Goal: Task Accomplishment & Management: Manage account settings

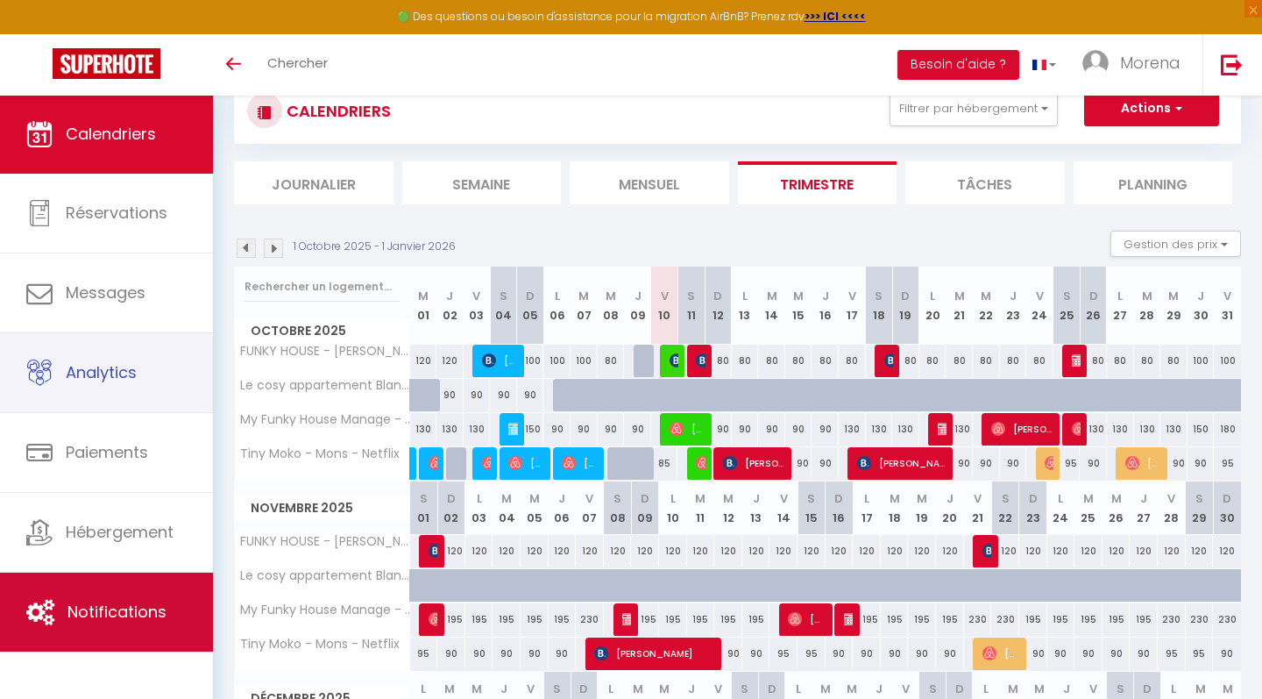
scroll to position [54, 0]
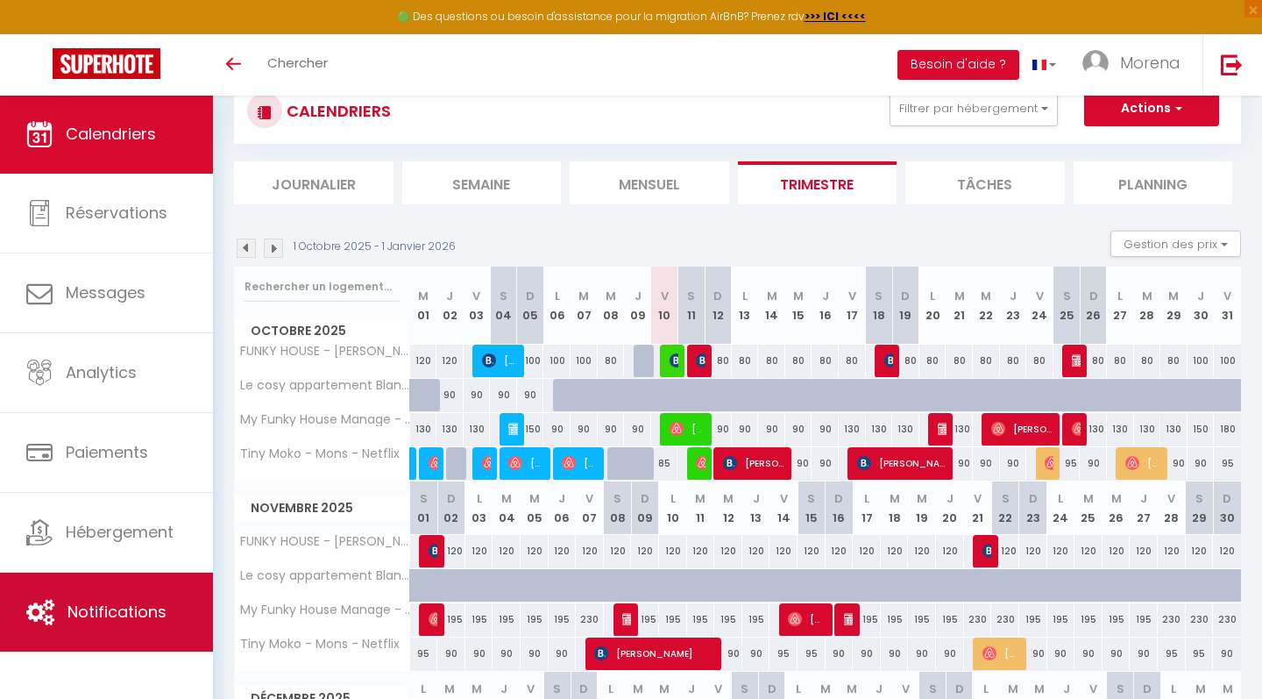
click at [102, 601] on span "Notifications" at bounding box center [117, 611] width 99 height 22
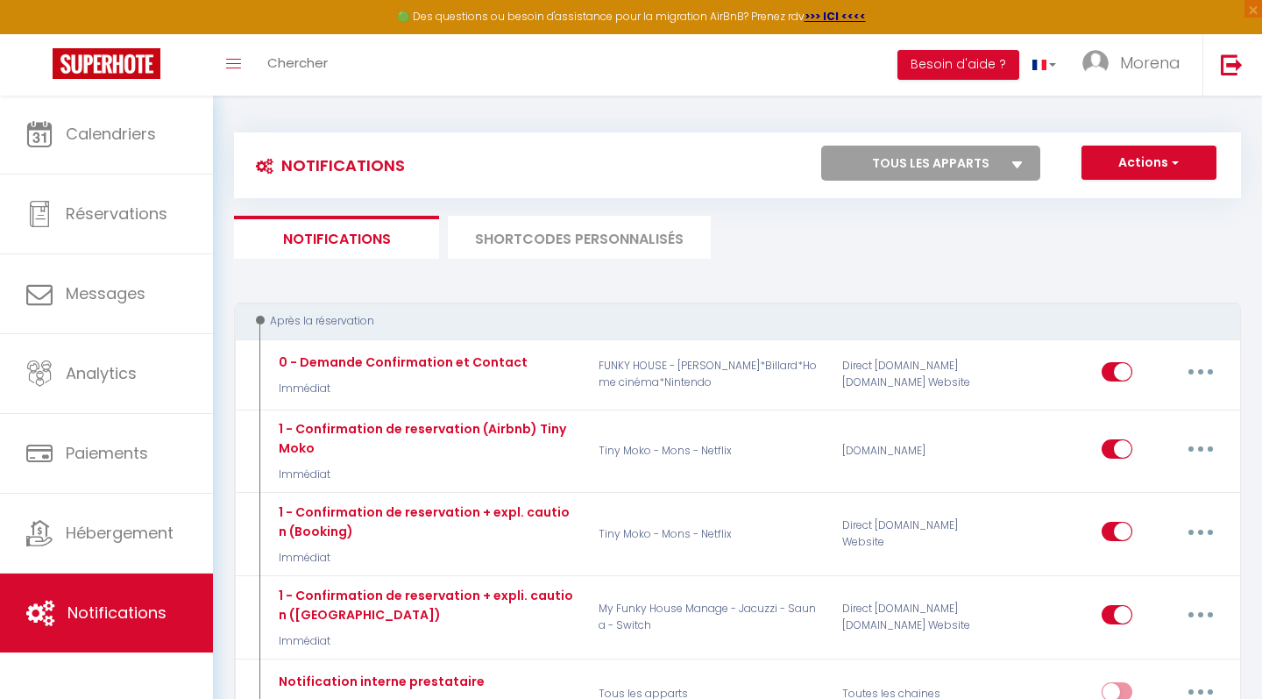
click at [534, 241] on li "SHORTCODES PERSONNALISÉS" at bounding box center [579, 237] width 263 height 43
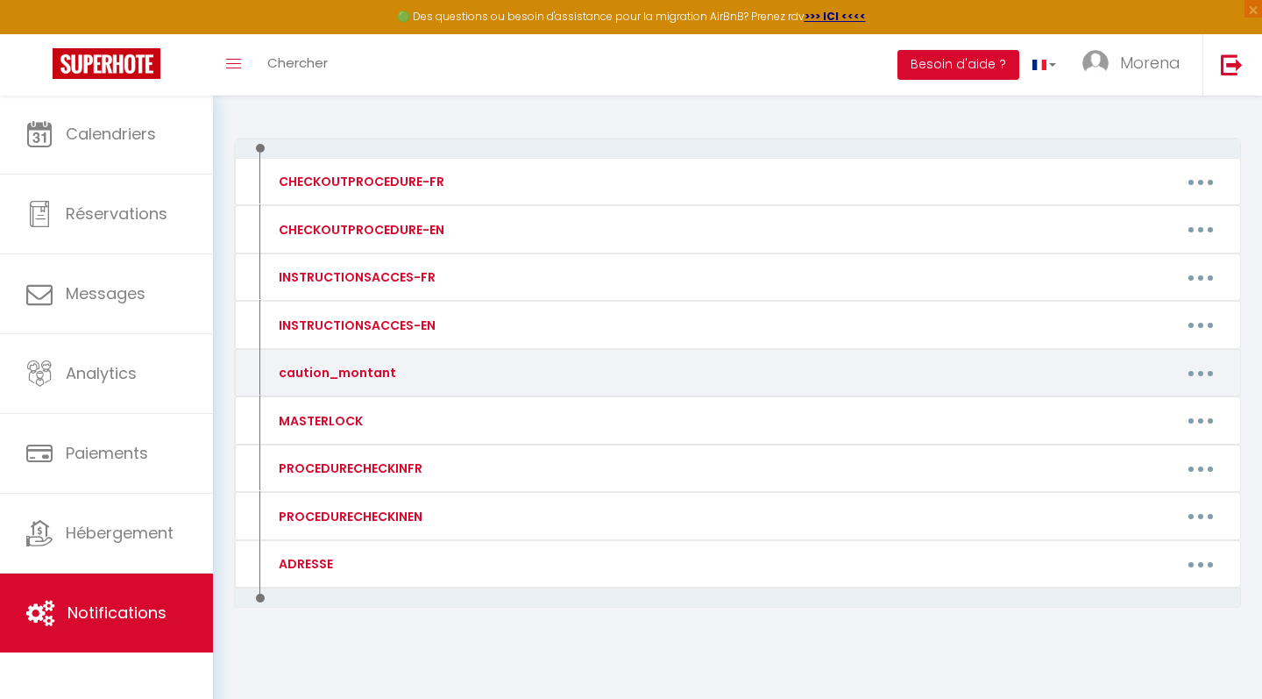
scroll to position [164, 0]
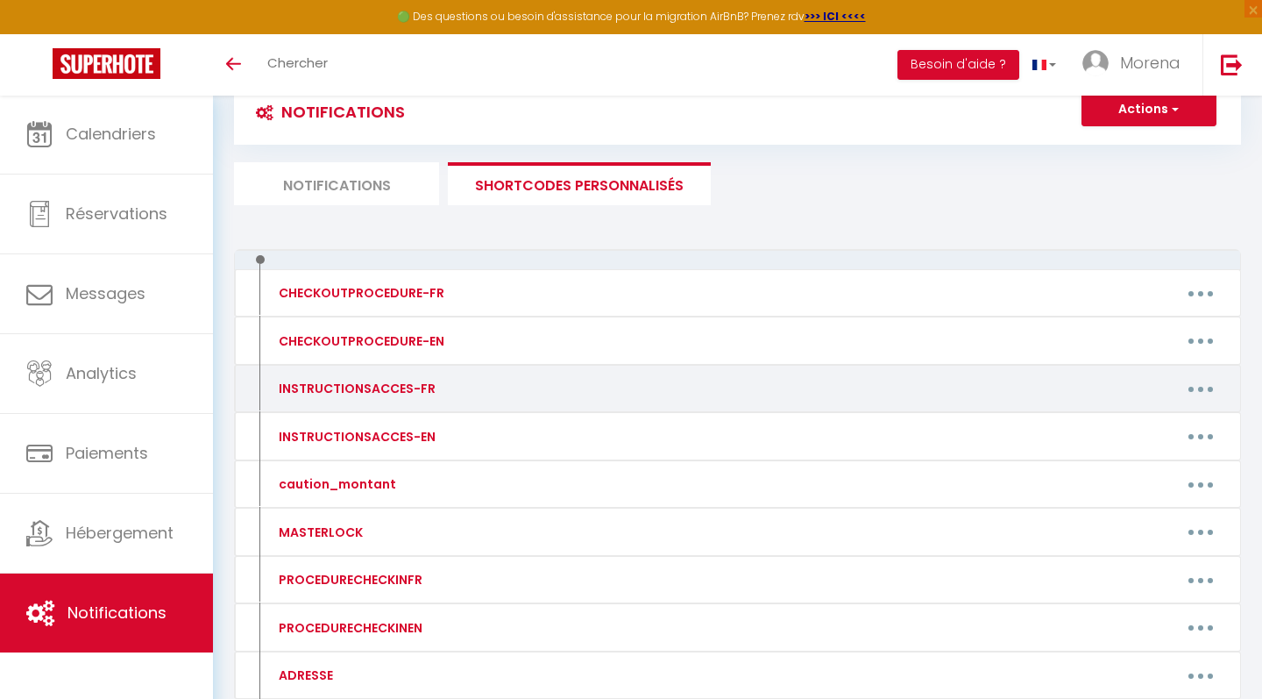
scroll to position [37, 0]
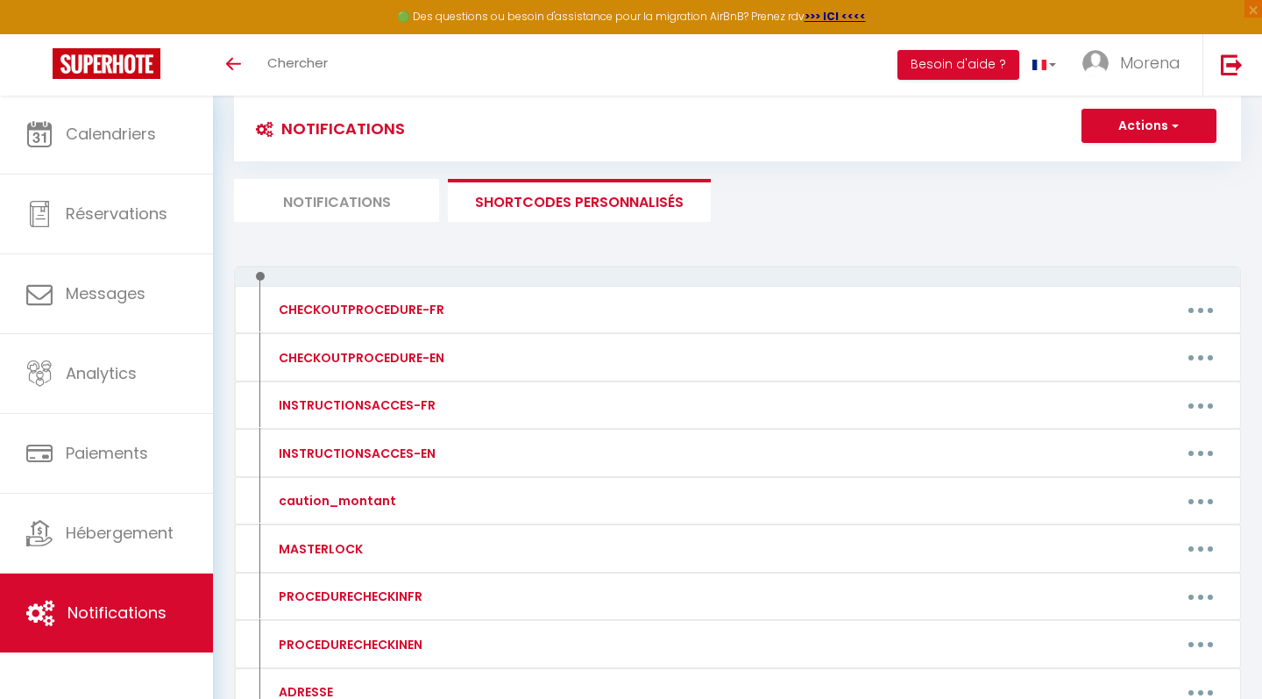
click at [349, 204] on li "Notifications" at bounding box center [336, 200] width 205 height 43
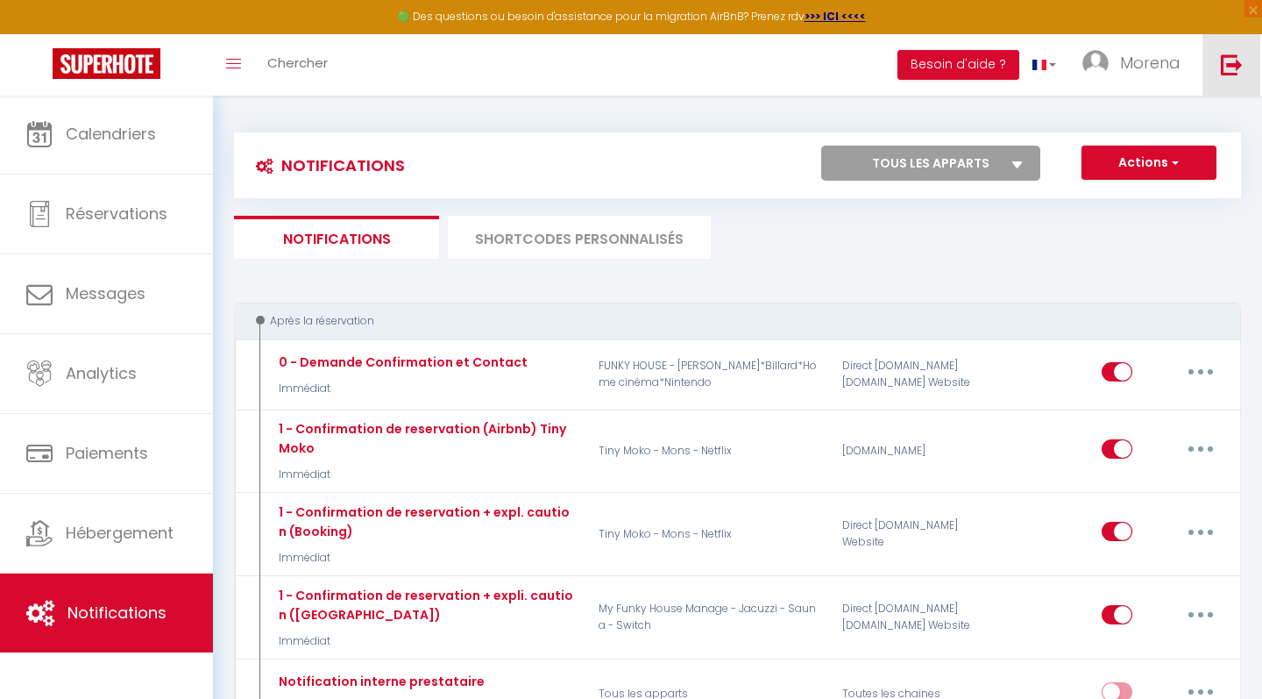
click at [1238, 60] on img at bounding box center [1232, 64] width 22 height 22
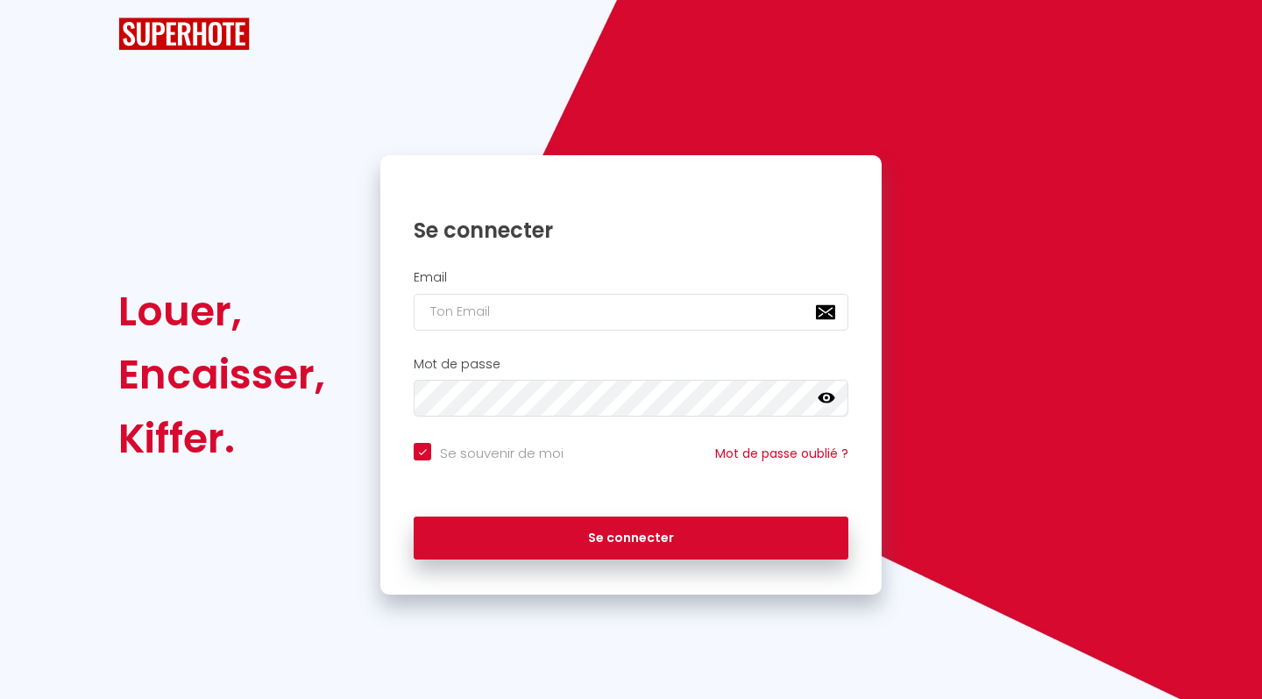
checkbox input "true"
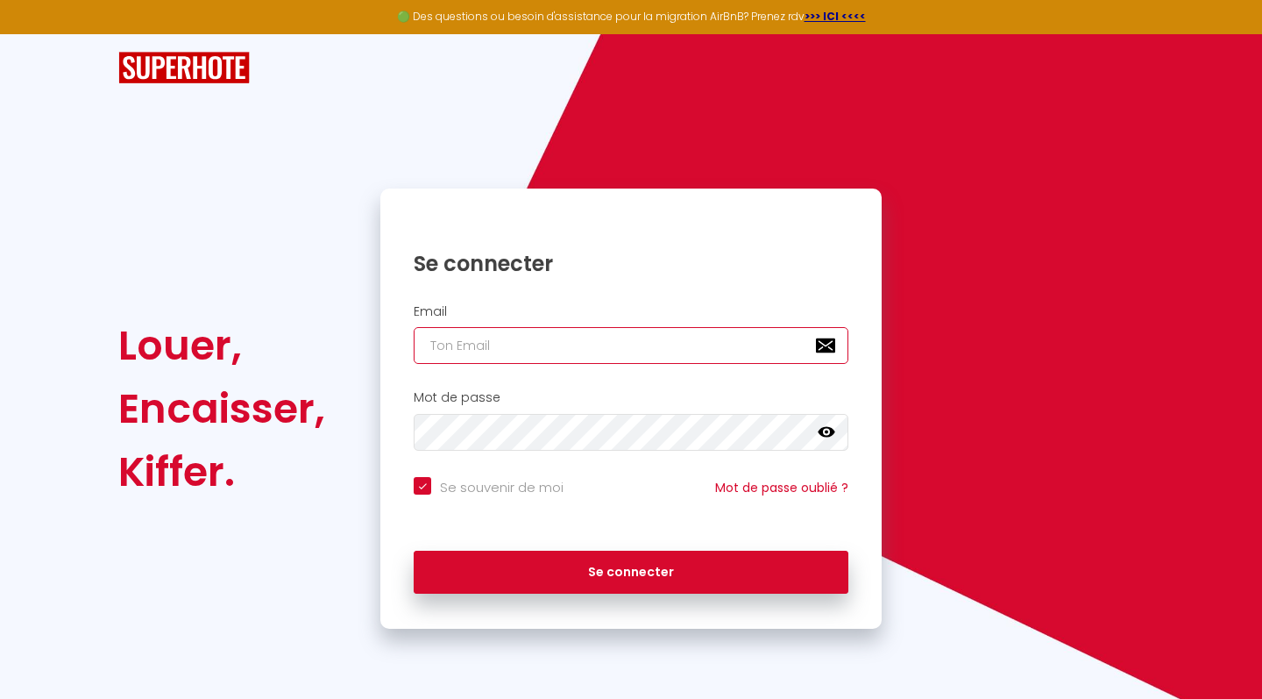
type input "l"
checkbox input "true"
type input "lc"
checkbox input "true"
type input "lcd"
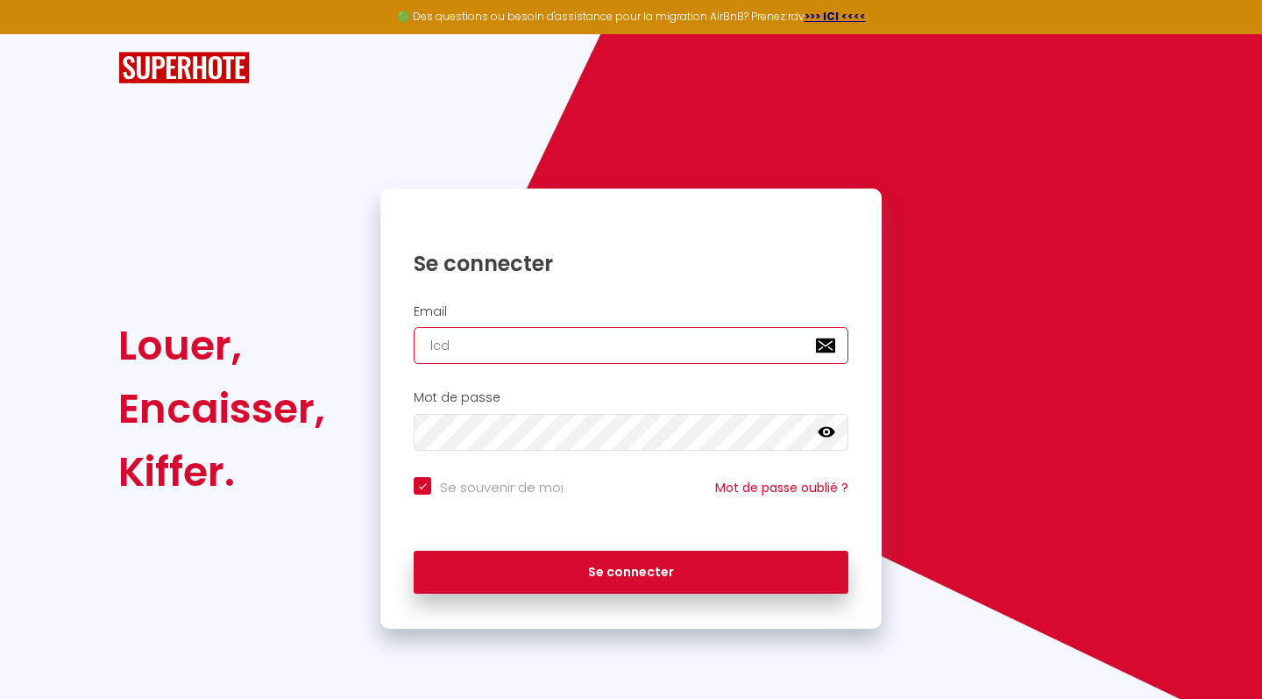
checkbox input "true"
type input "lc"
checkbox input "true"
type input "l"
checkbox input "true"
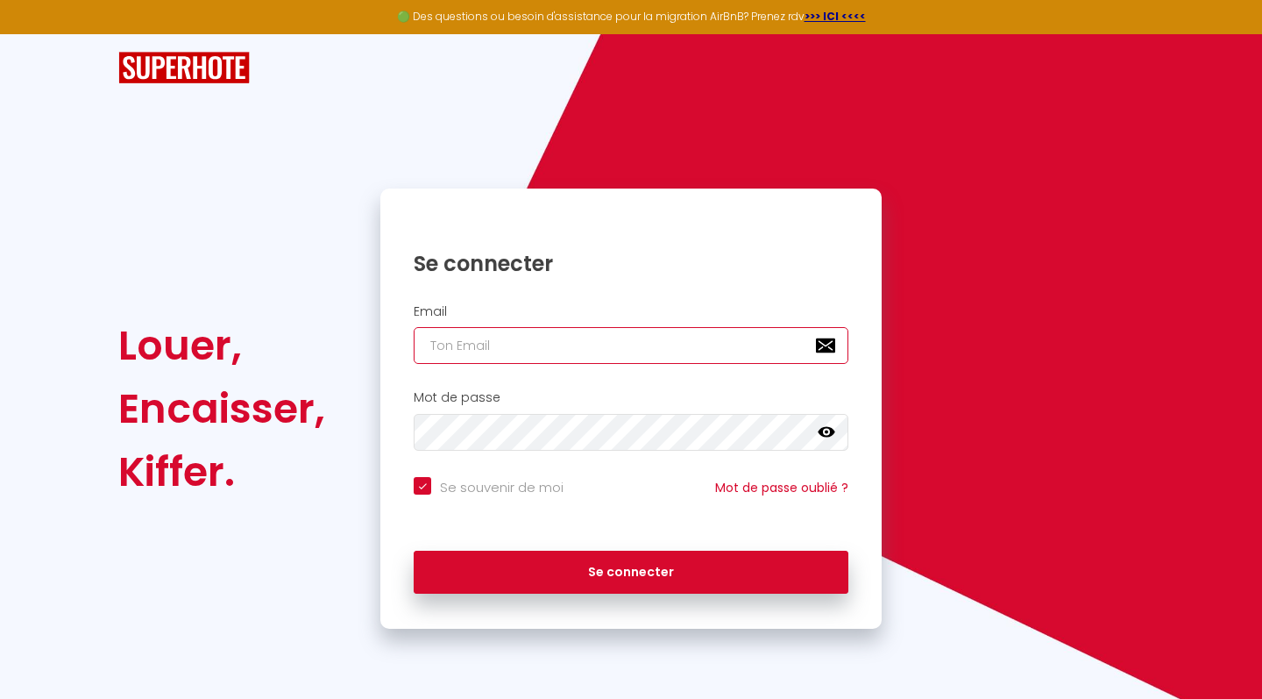
checkbox input "true"
type input "k"
checkbox input "true"
type input "km"
checkbox input "true"
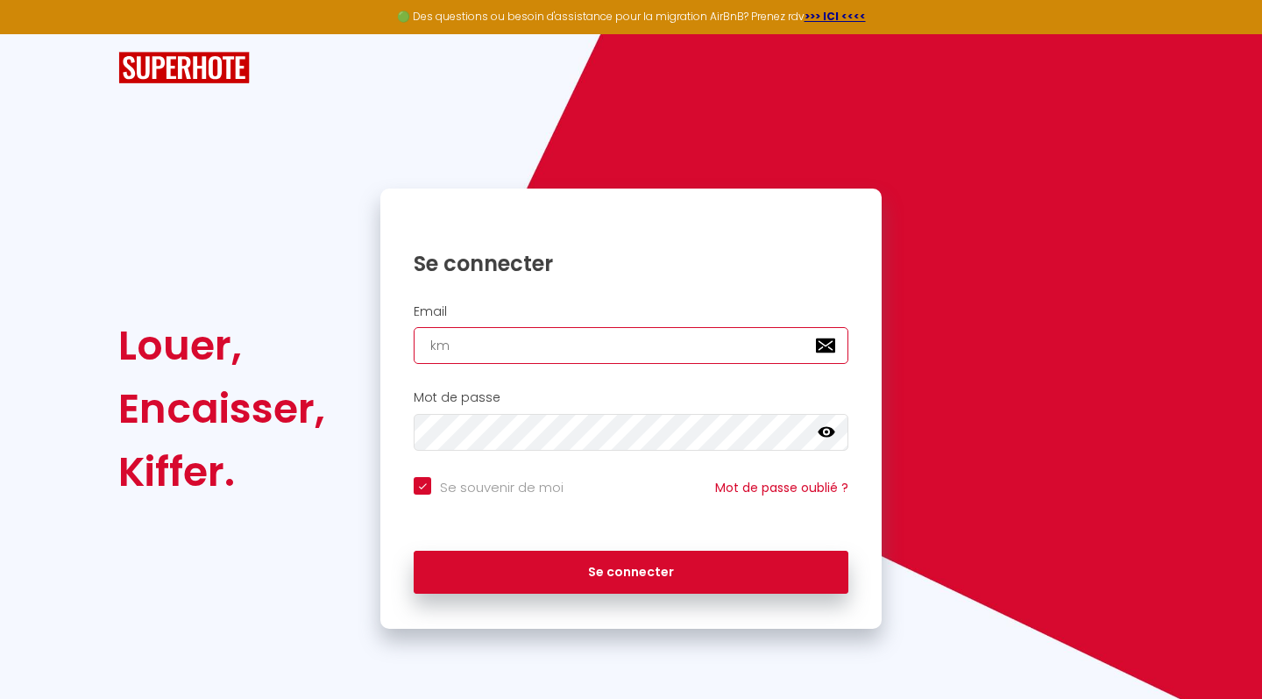
type input "kmb"
checkbox input "true"
type input "[EMAIL_ADDRESS][DOMAIN_NAME]"
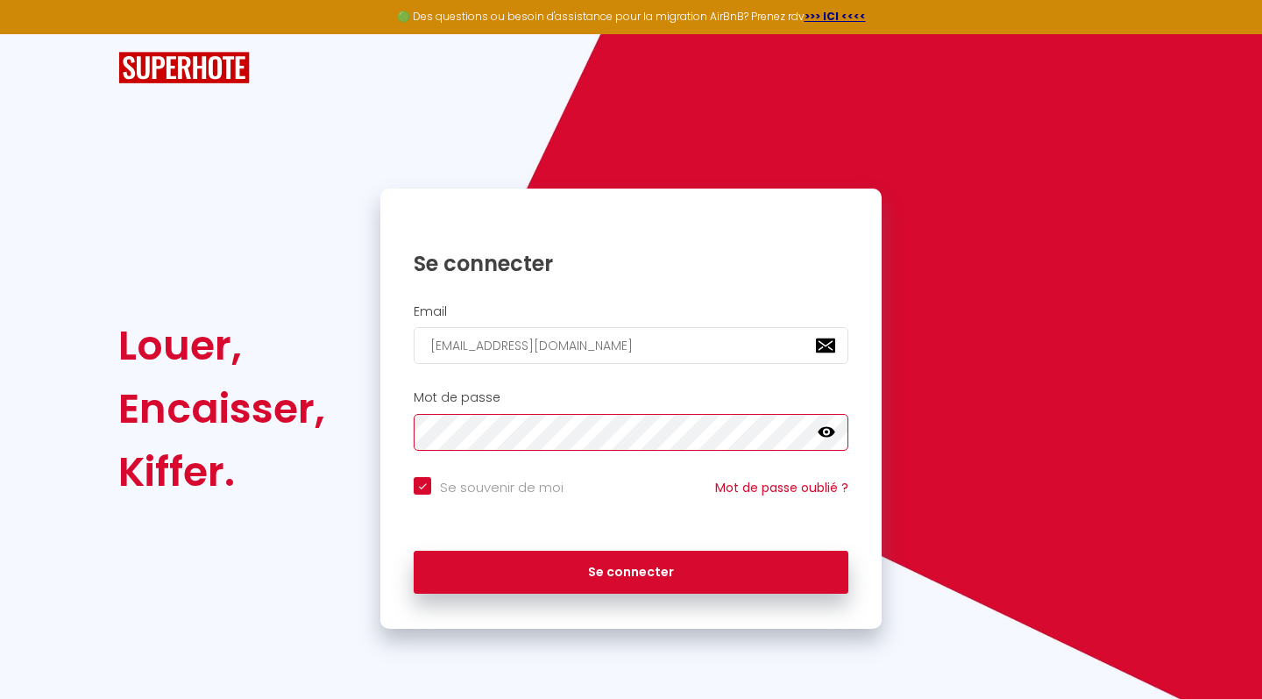
click at [631, 569] on button "Se connecter" at bounding box center [631, 573] width 435 height 44
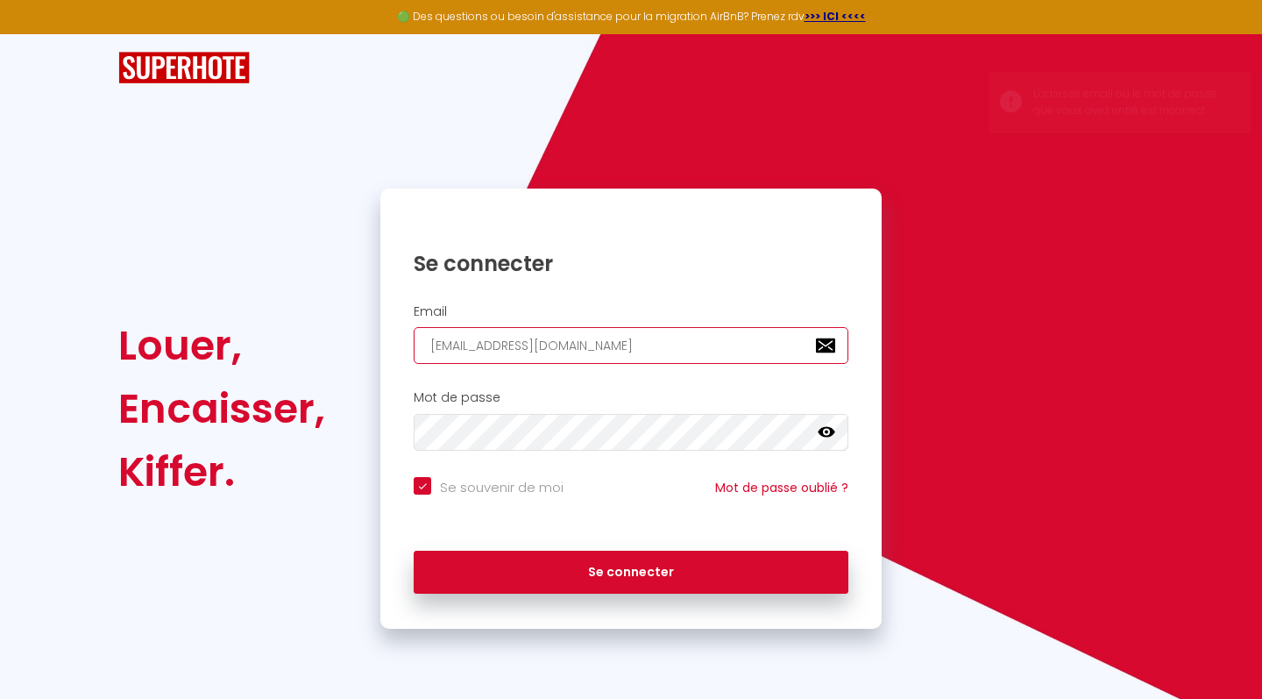
click at [427, 340] on input "[EMAIL_ADDRESS][DOMAIN_NAME]" at bounding box center [631, 345] width 435 height 37
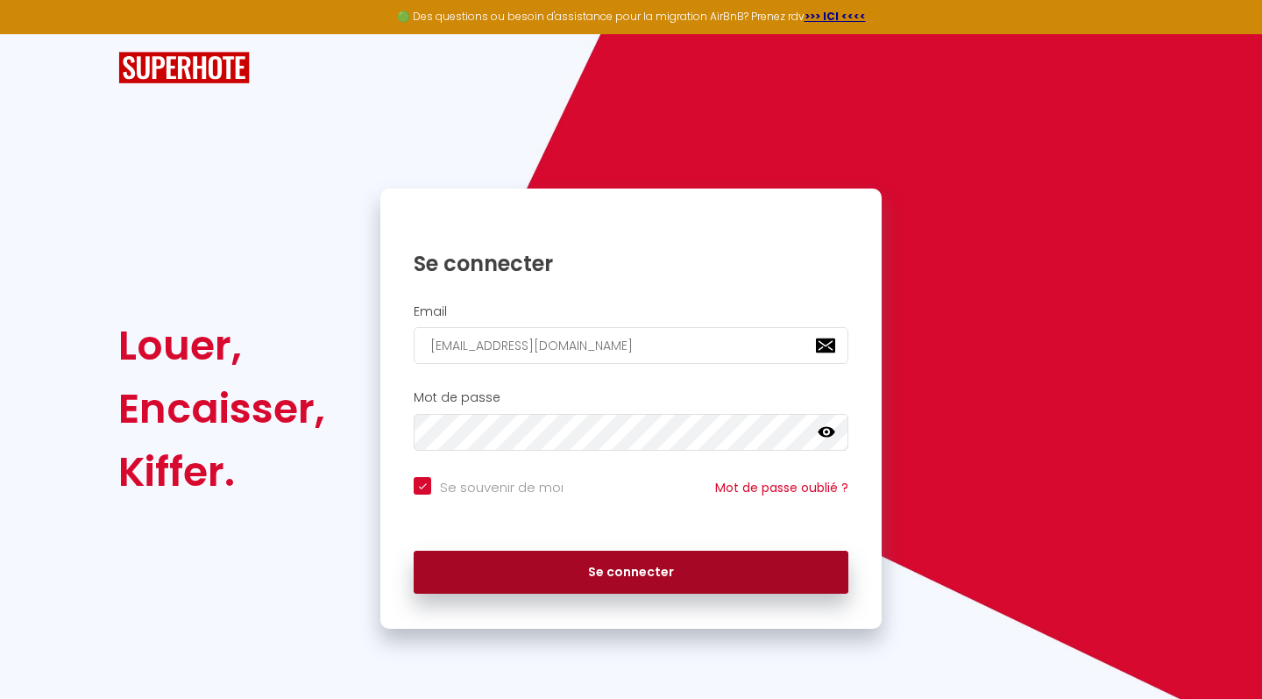
click at [608, 579] on button "Se connecter" at bounding box center [631, 573] width 435 height 44
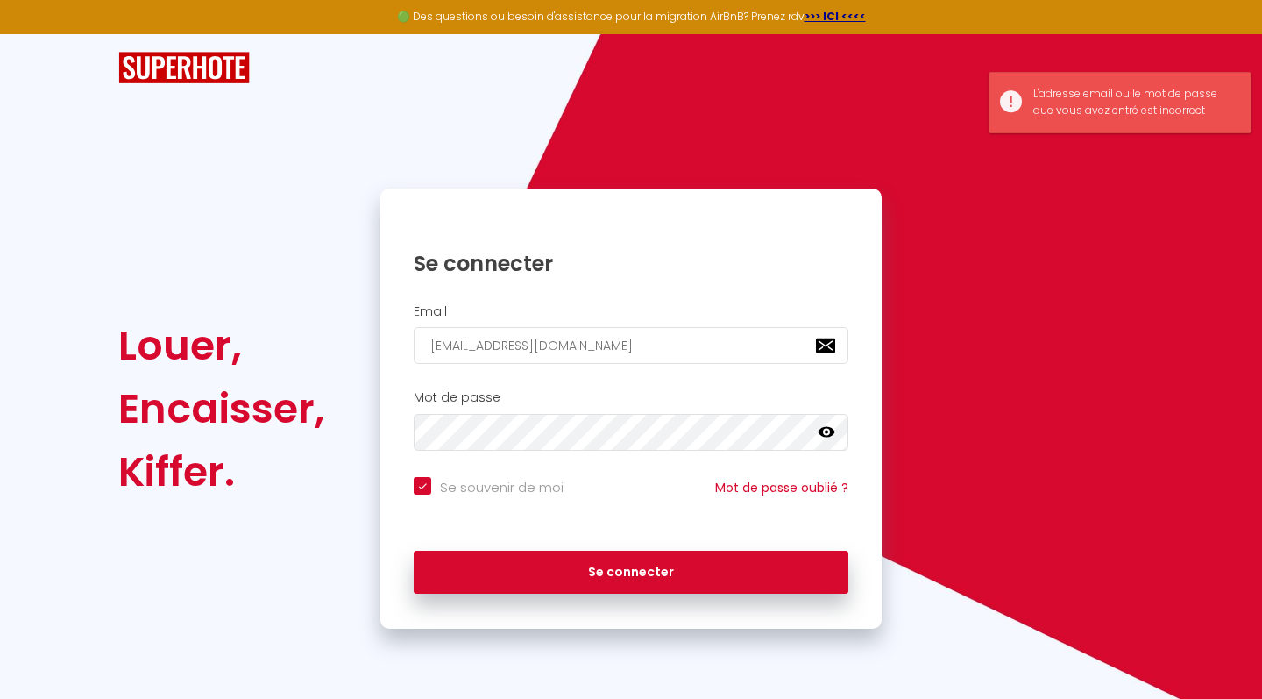
click at [831, 432] on icon at bounding box center [827, 432] width 18 height 11
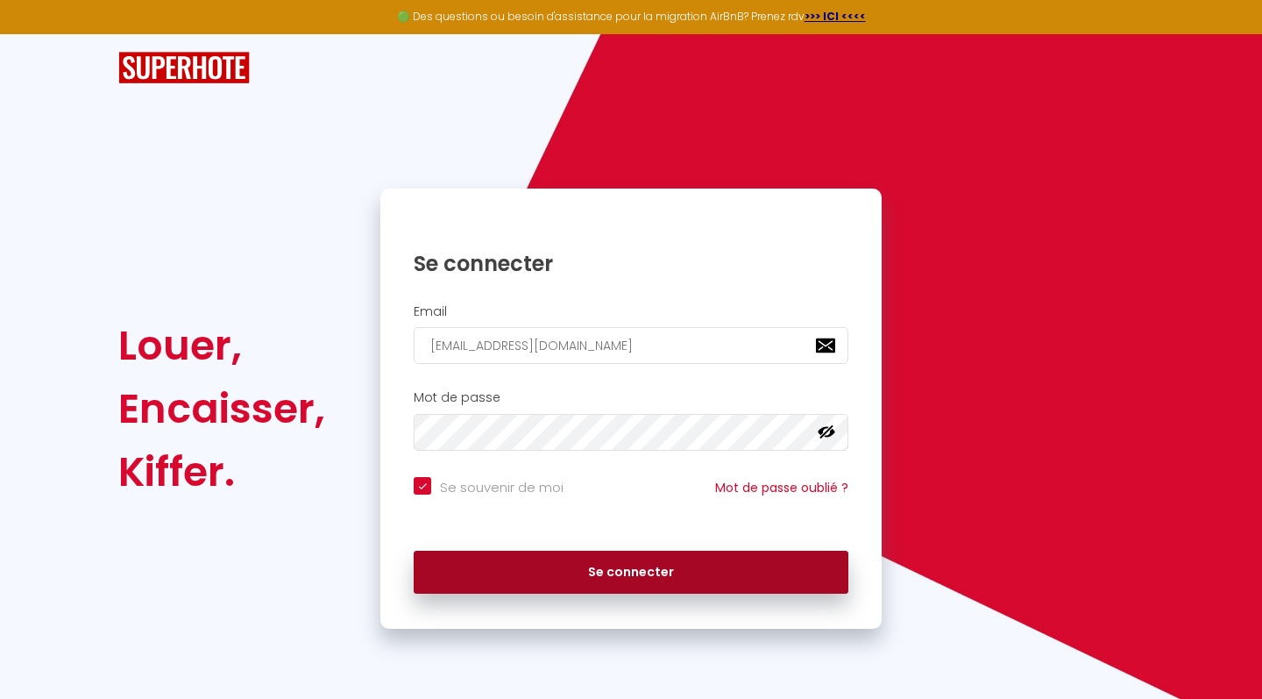
click at [627, 566] on button "Se connecter" at bounding box center [631, 573] width 435 height 44
checkbox input "true"
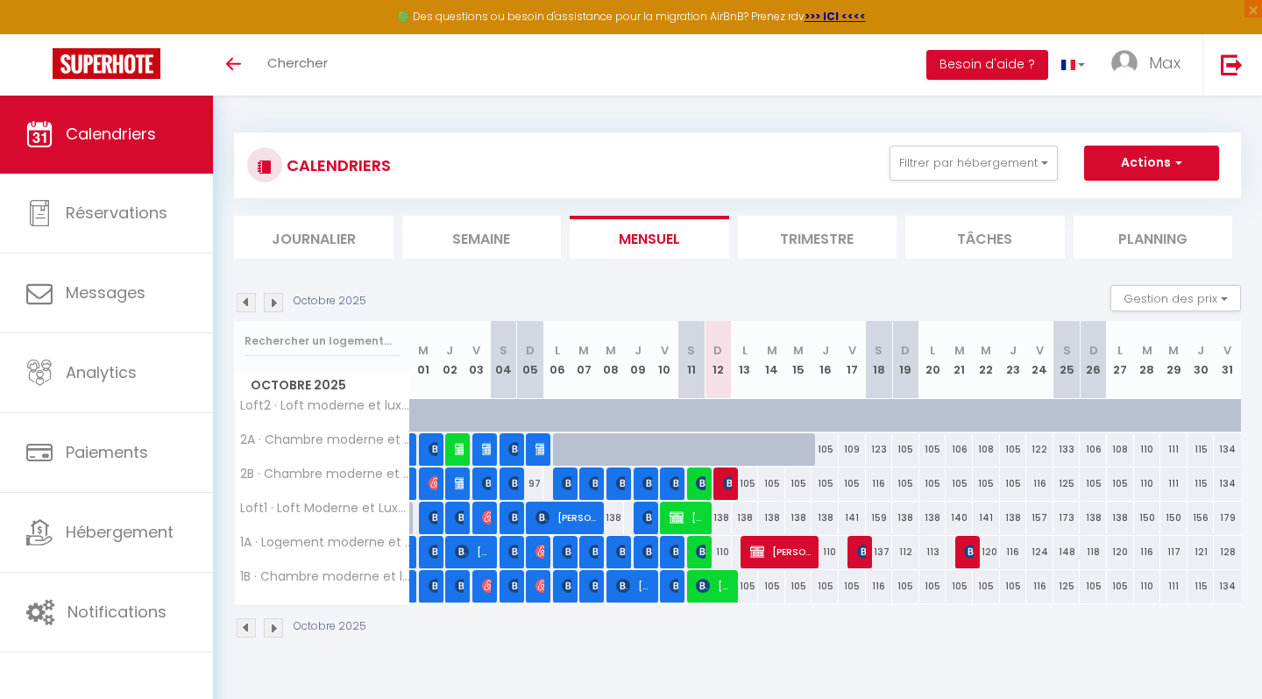
drag, startPoint x: 728, startPoint y: 550, endPoint x: 717, endPoint y: 550, distance: 11.4
click at [717, 550] on div "110" at bounding box center [718, 552] width 27 height 32
type input "110"
type input "Dim 12 Octobre 2025"
type input "Lun 13 Octobre 2025"
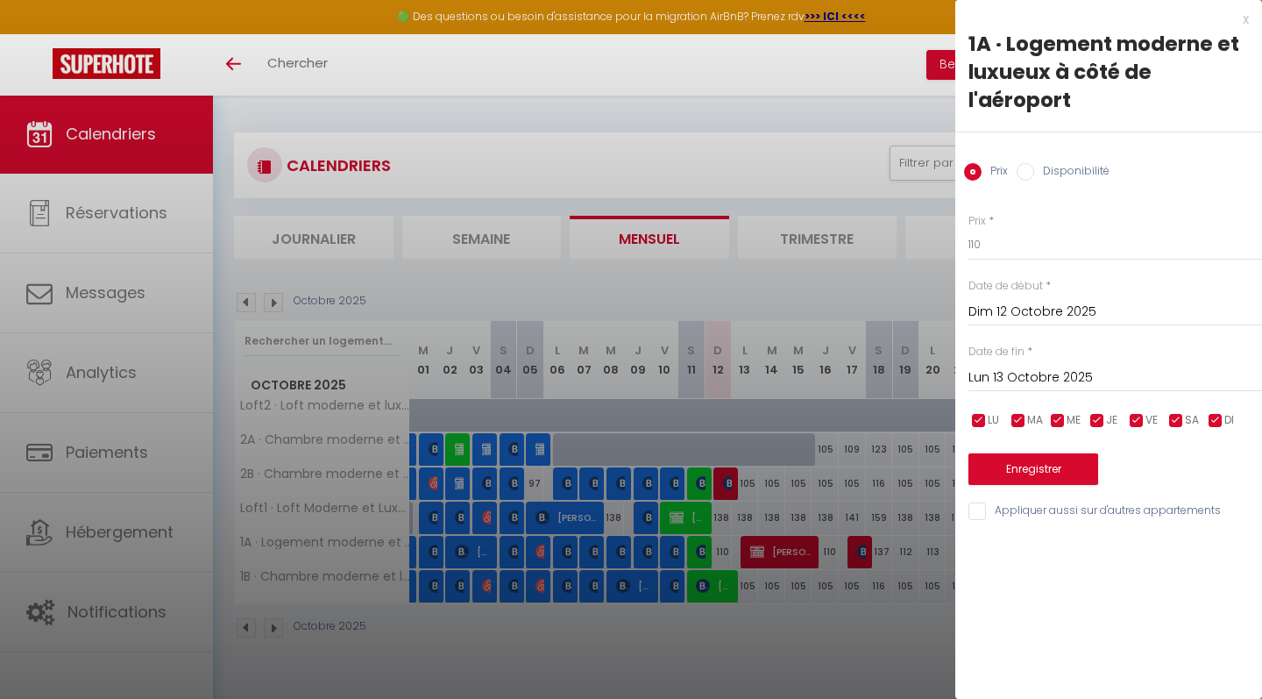
click at [1245, 17] on div "x" at bounding box center [1103, 19] width 294 height 21
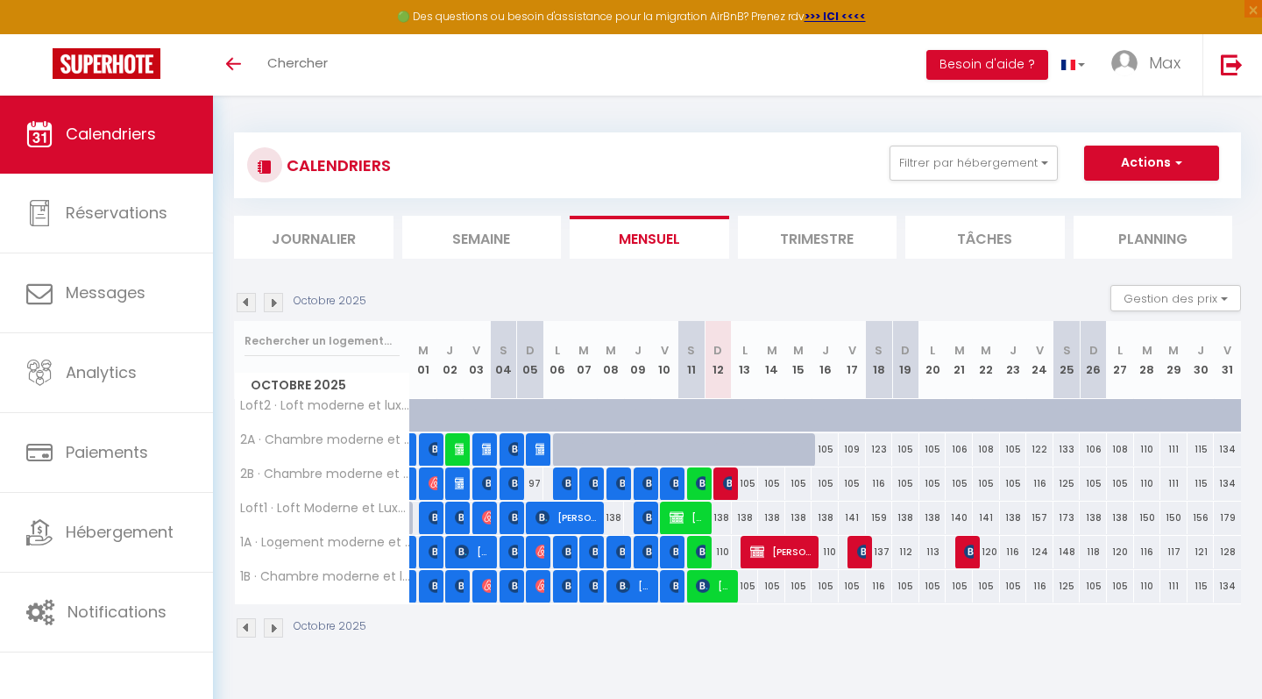
click at [700, 551] on img at bounding box center [703, 551] width 14 height 14
select select "OK"
select select "0"
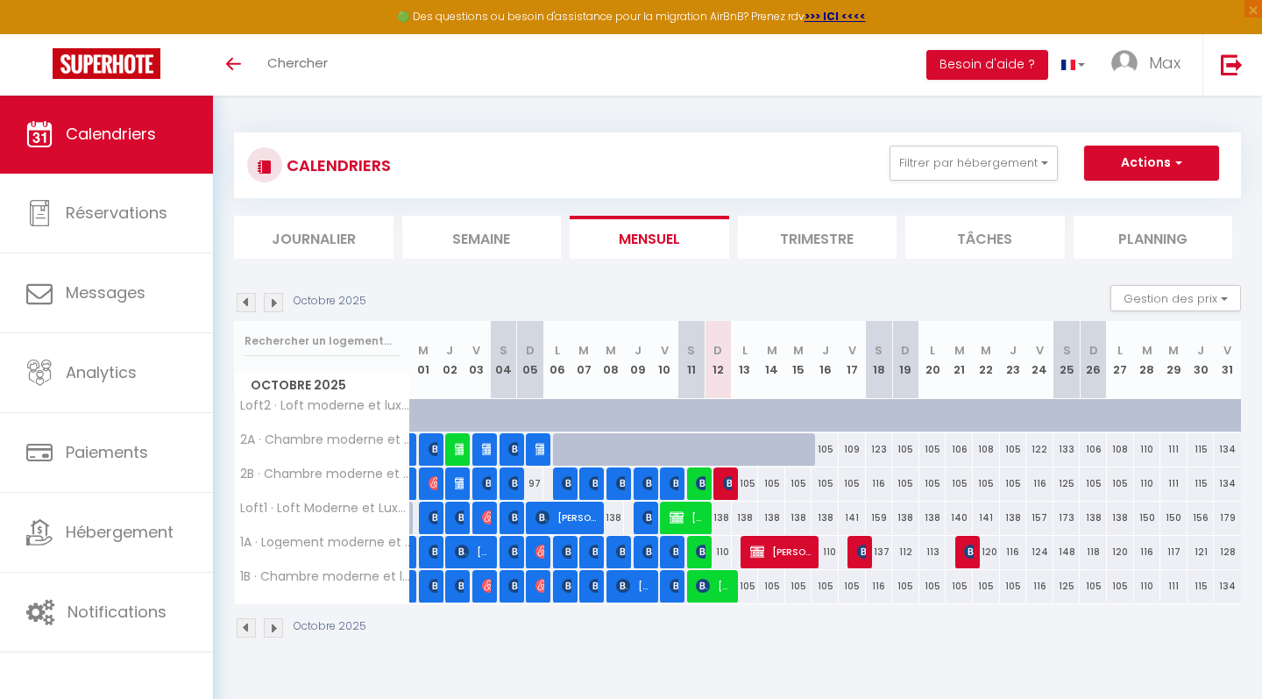
select select "1"
select select
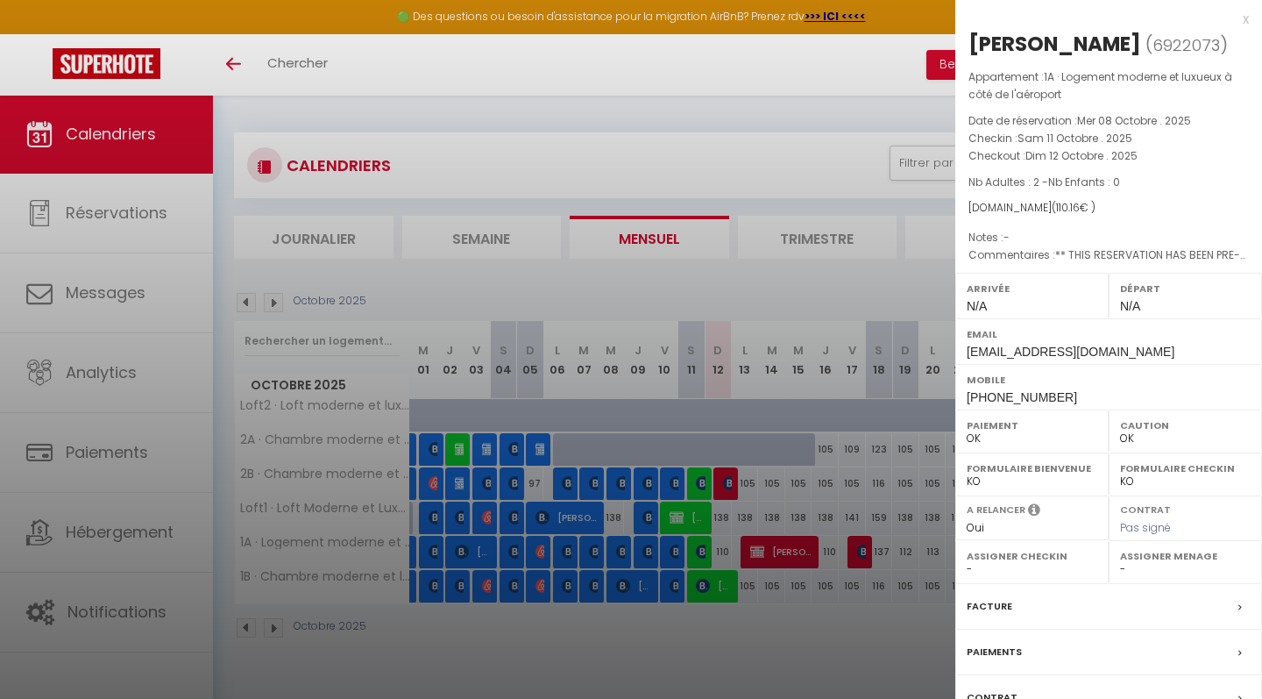
click at [1247, 22] on div "x" at bounding box center [1103, 19] width 294 height 21
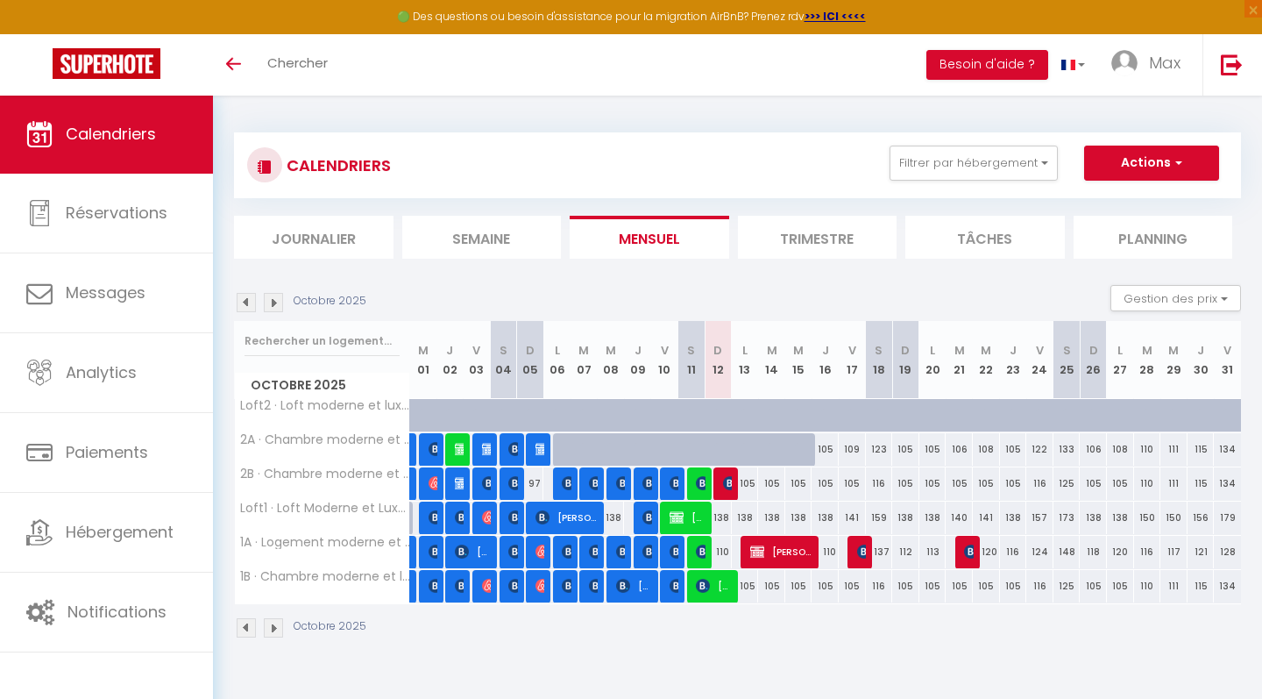
click at [697, 483] on img at bounding box center [703, 483] width 14 height 14
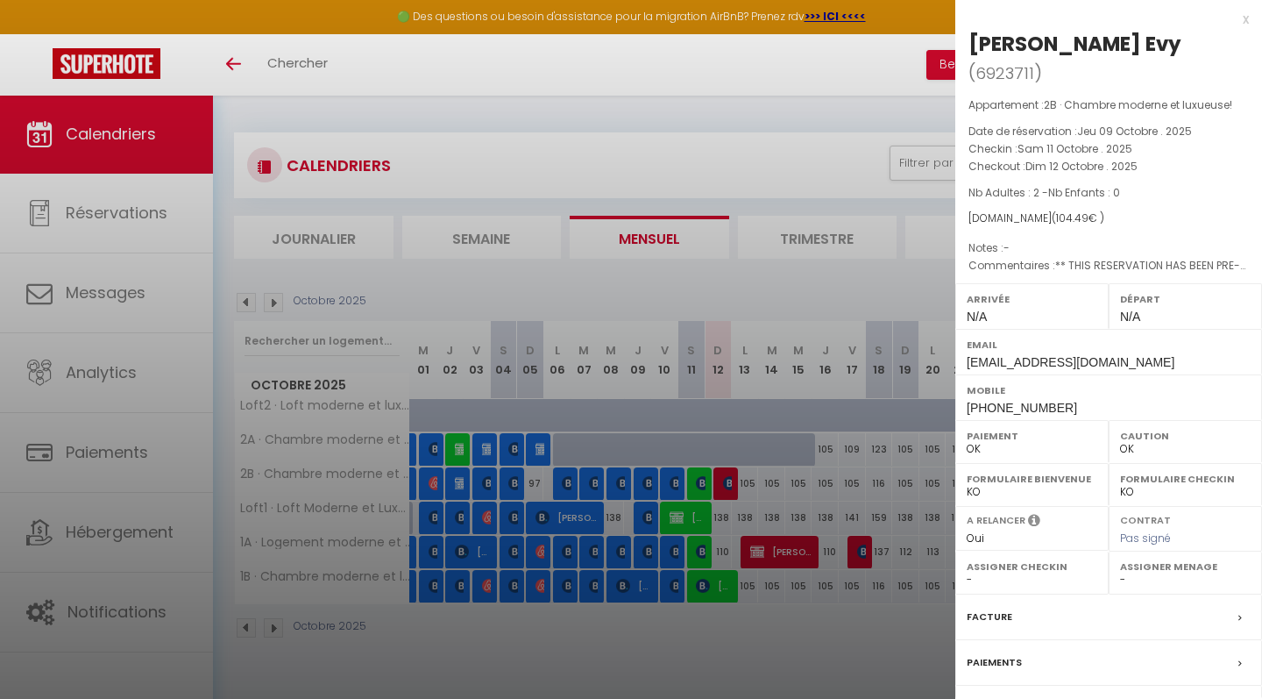
click at [1247, 24] on div "x" at bounding box center [1103, 19] width 294 height 21
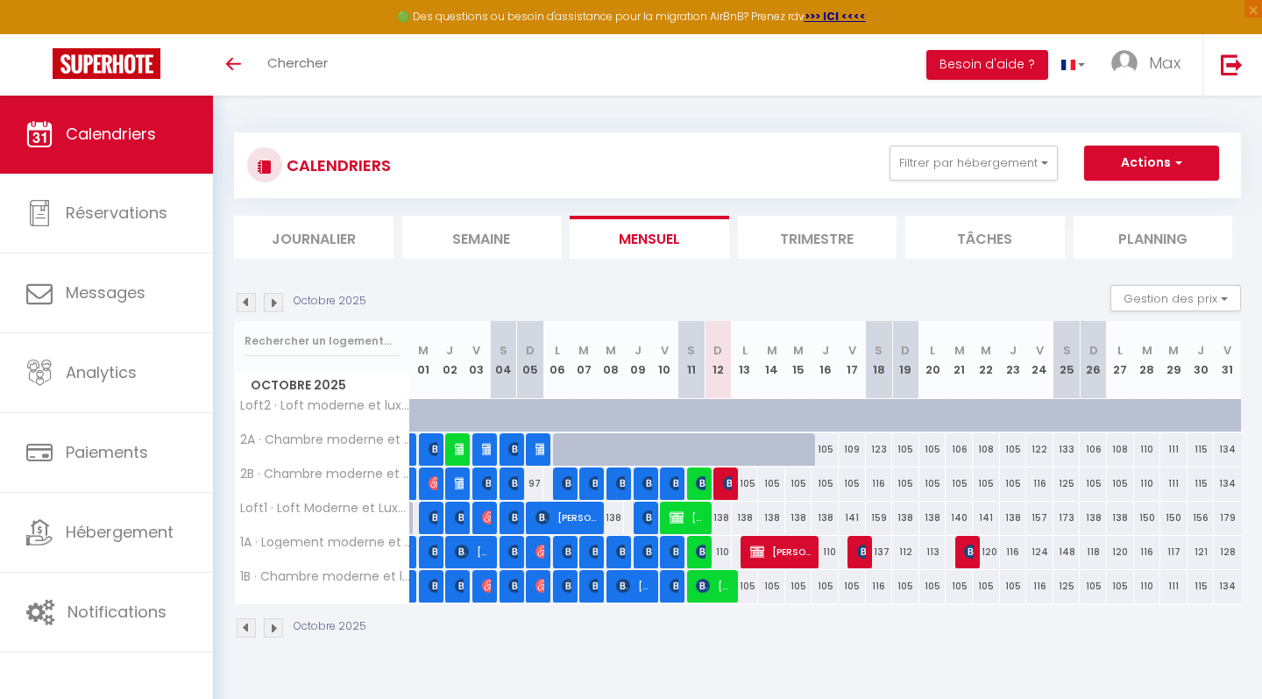
click at [703, 592] on img at bounding box center [703, 586] width 14 height 14
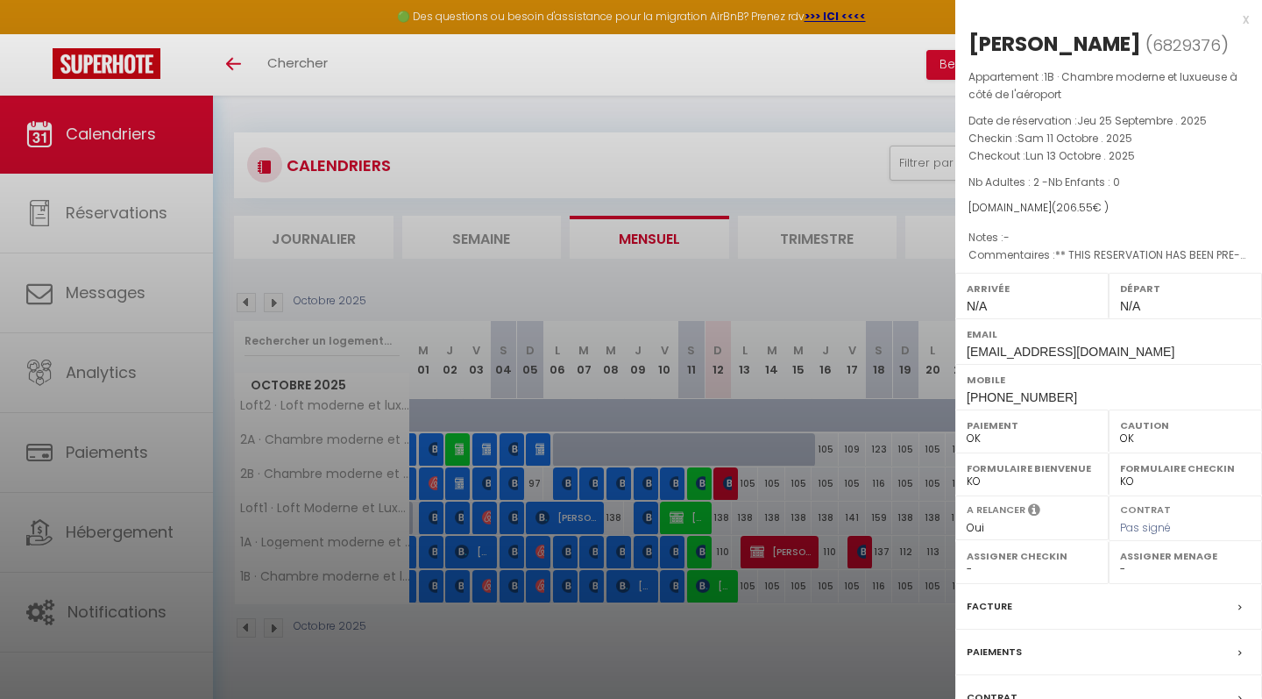
drag, startPoint x: 1048, startPoint y: 237, endPoint x: 1094, endPoint y: 235, distance: 46.5
click at [1094, 215] on span "( 206.55 € )" at bounding box center [1080, 207] width 57 height 15
click at [1247, 18] on div "x" at bounding box center [1103, 19] width 294 height 21
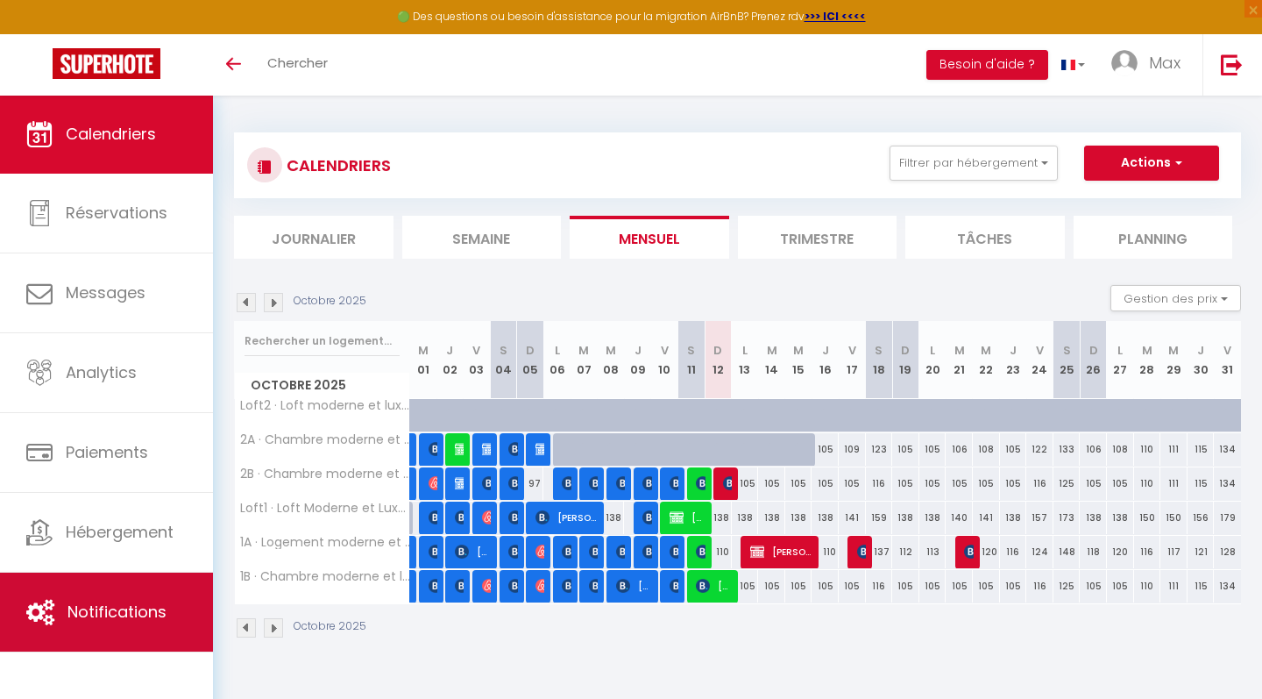
click at [102, 610] on span "Notifications" at bounding box center [117, 611] width 99 height 22
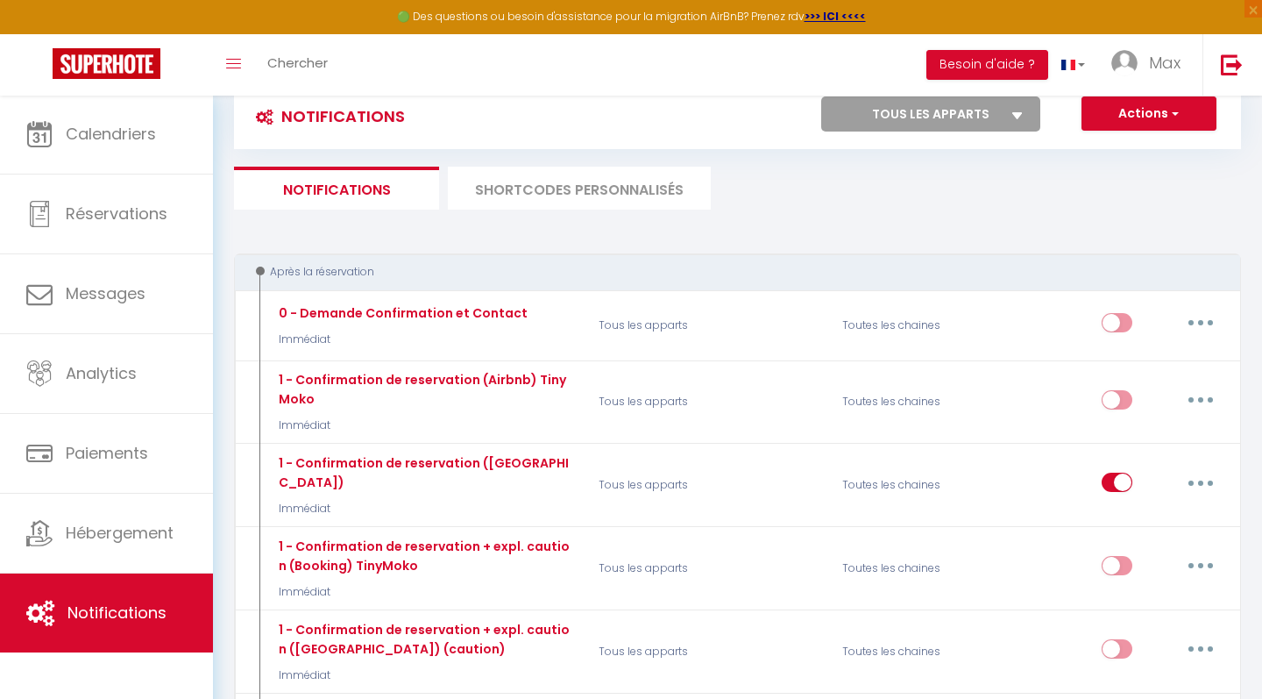
scroll to position [46, 0]
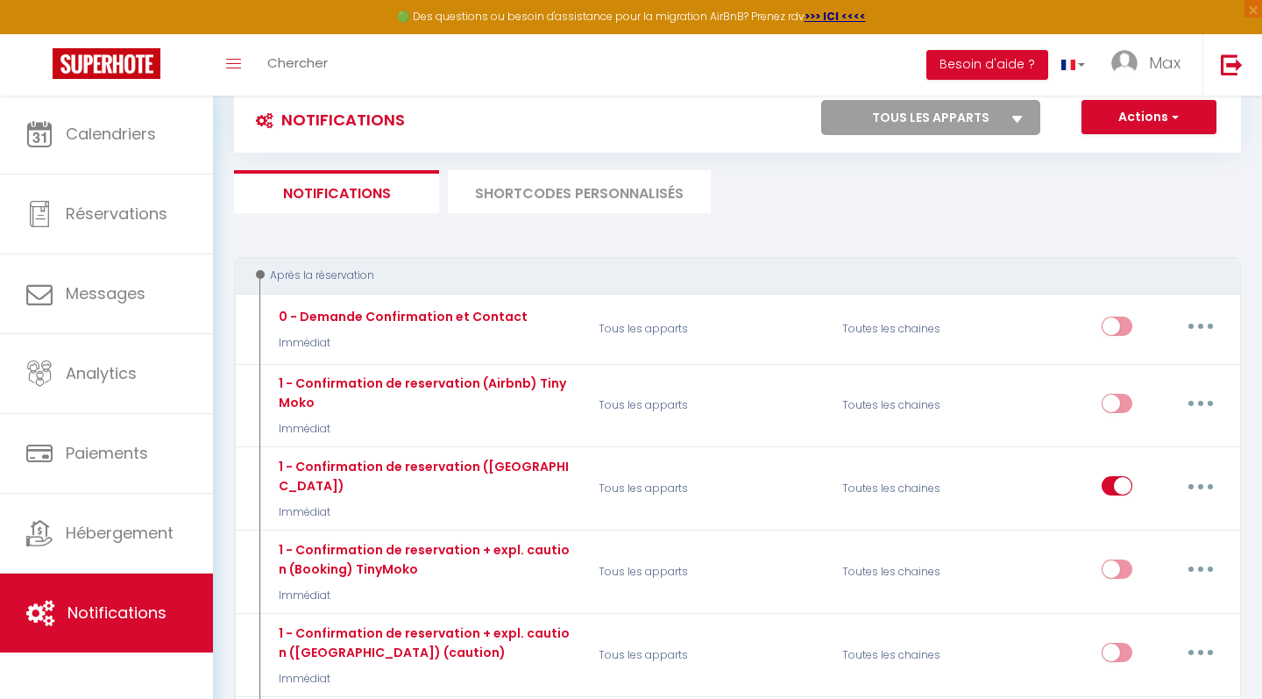
click at [558, 201] on li "SHORTCODES PERSONNALISÉS" at bounding box center [579, 191] width 263 height 43
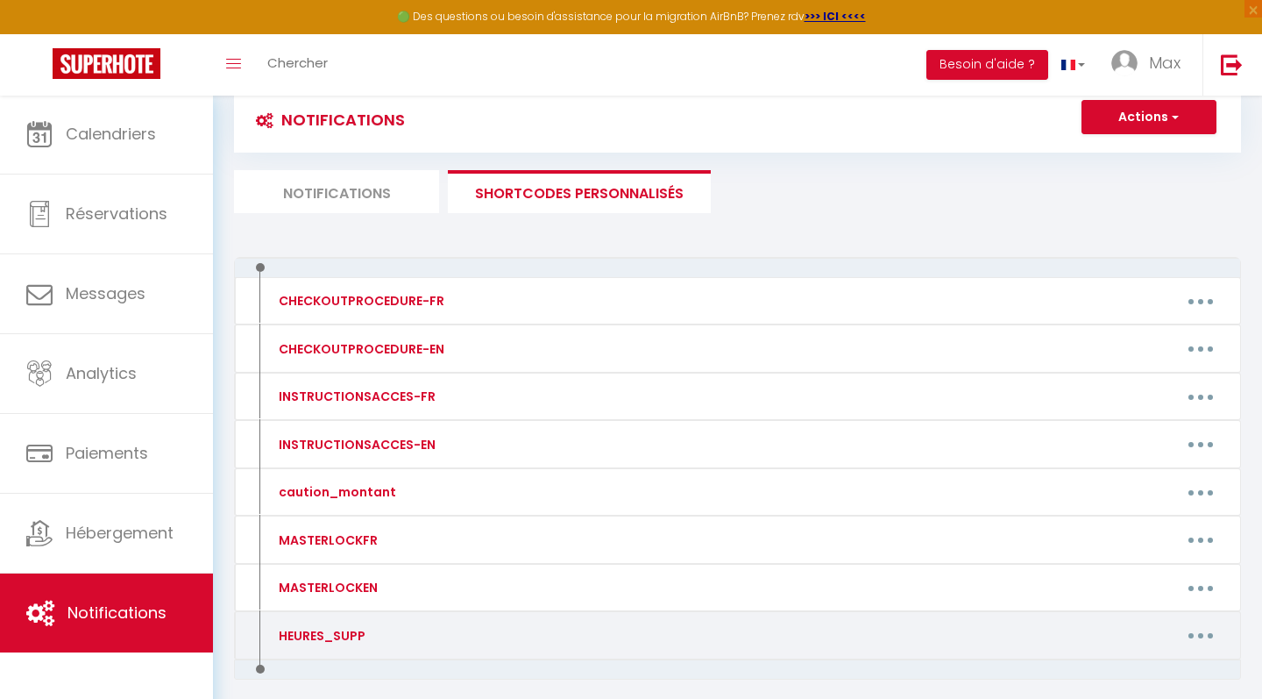
click at [1203, 625] on button "button" at bounding box center [1200, 636] width 49 height 28
click at [1127, 666] on link "Editer" at bounding box center [1156, 675] width 130 height 30
type input "HEURES_SUPP"
type textarea "HEURES_SUPP"
type textarea "15€"
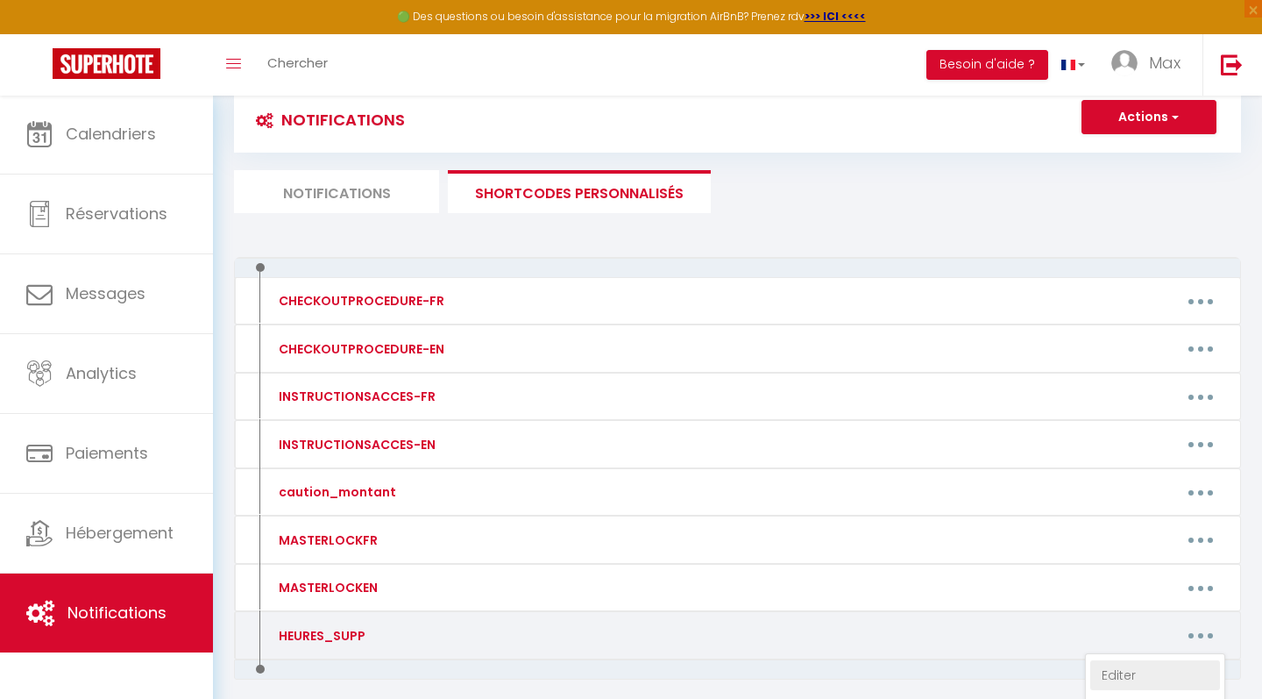
type textarea "10€"
type textarea "15€"
type textarea "10€"
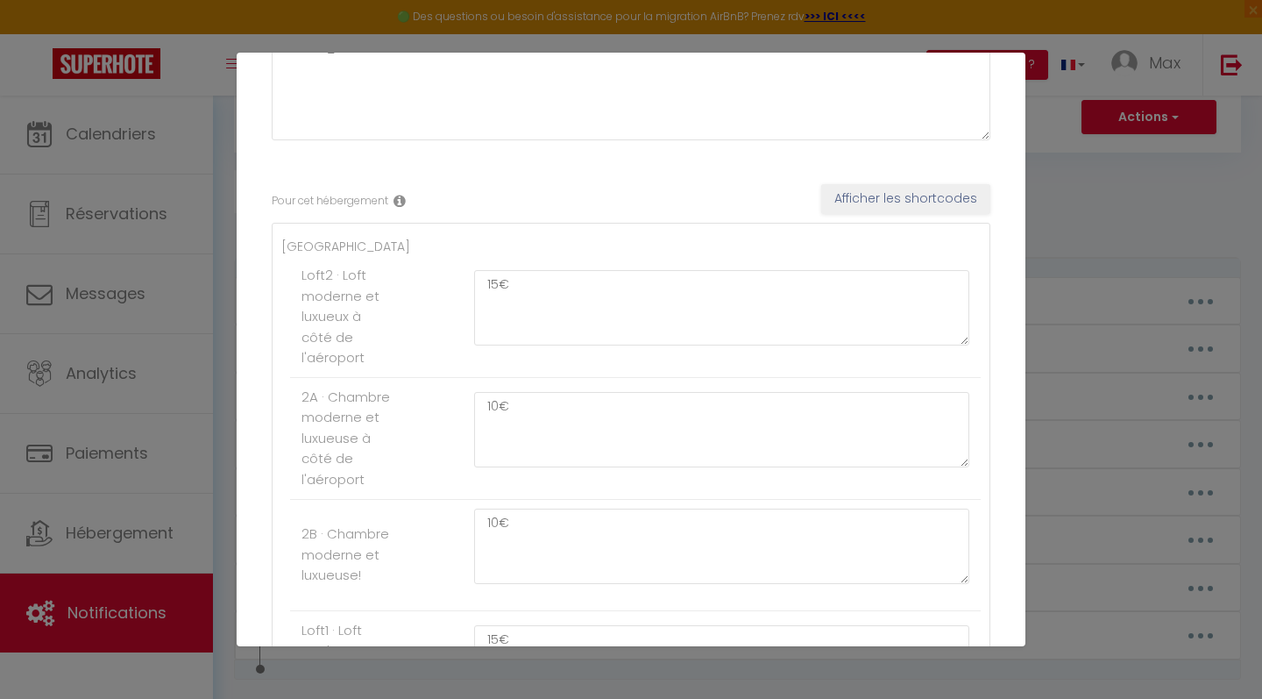
scroll to position [187, 0]
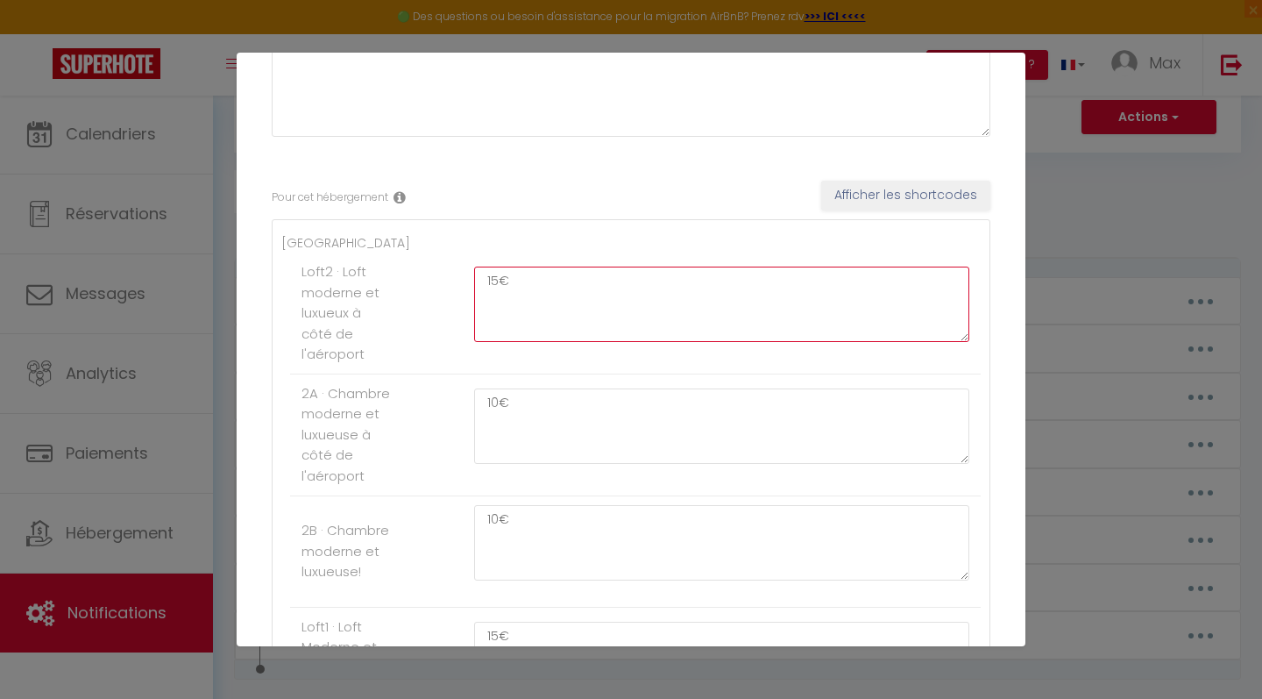
click at [497, 278] on textarea "15€" at bounding box center [721, 303] width 495 height 75
type textarea "24€"
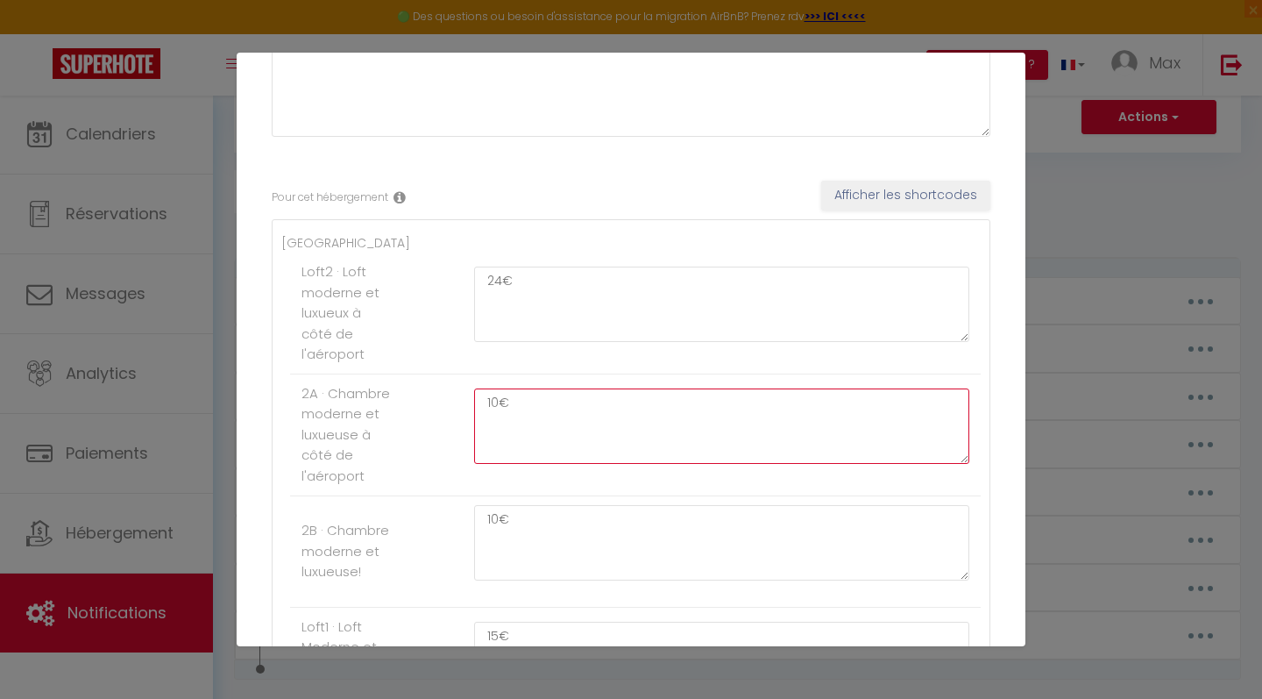
click at [501, 398] on textarea "10€" at bounding box center [721, 425] width 495 height 75
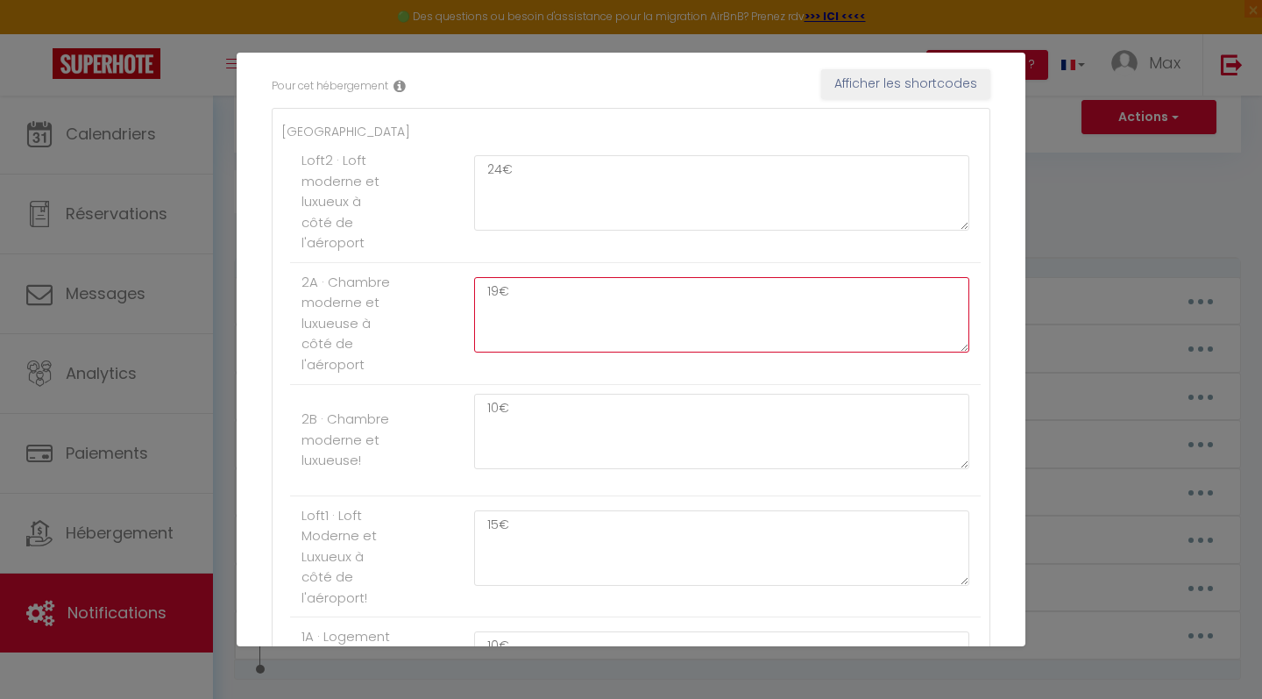
scroll to position [327, 0]
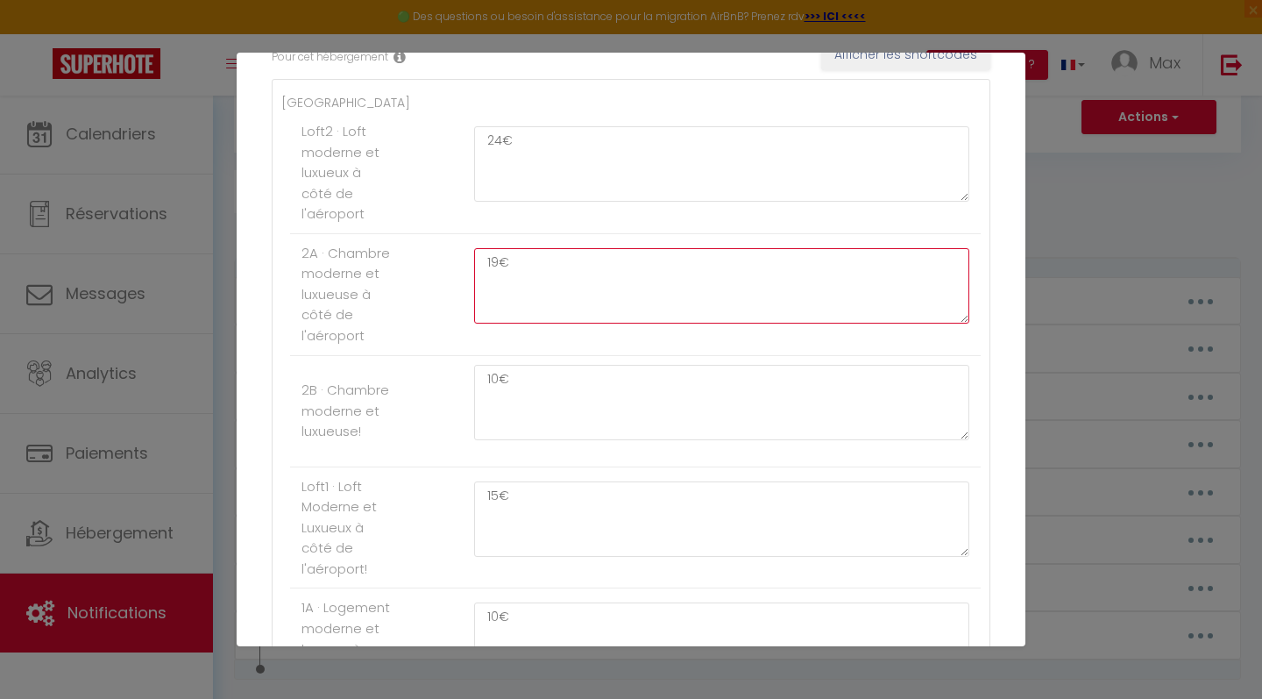
type textarea "19€"
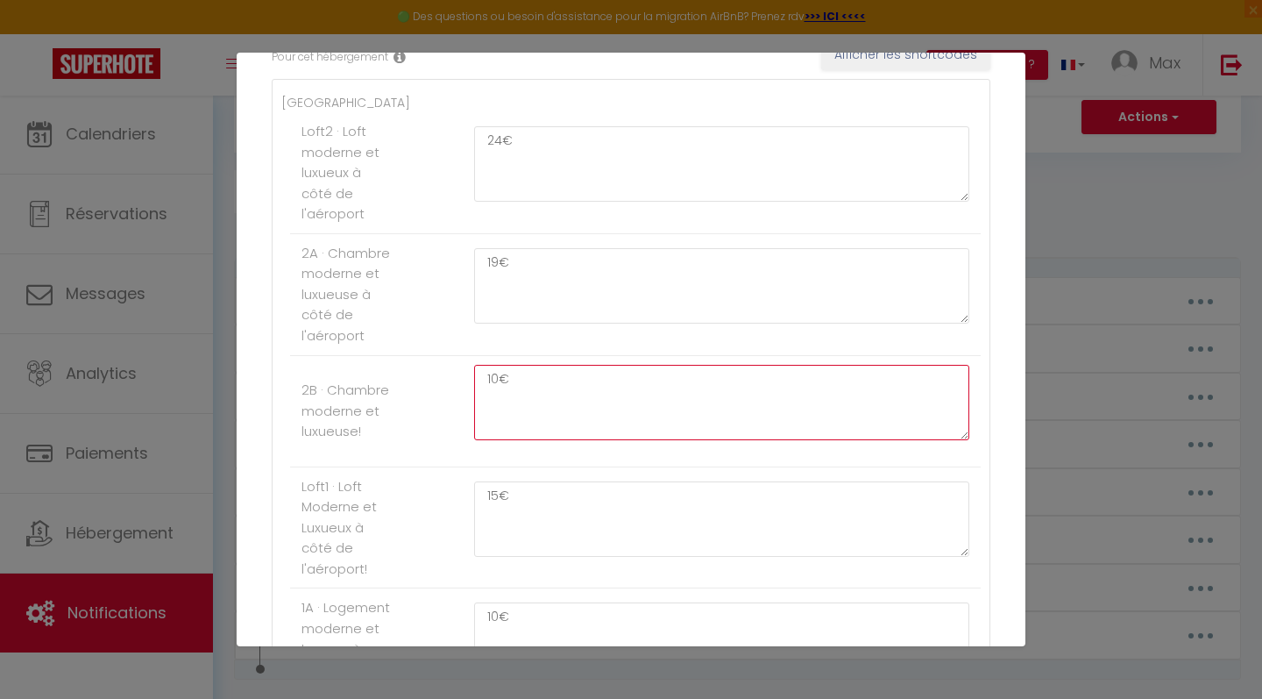
click at [498, 369] on textarea "10€" at bounding box center [721, 402] width 495 height 75
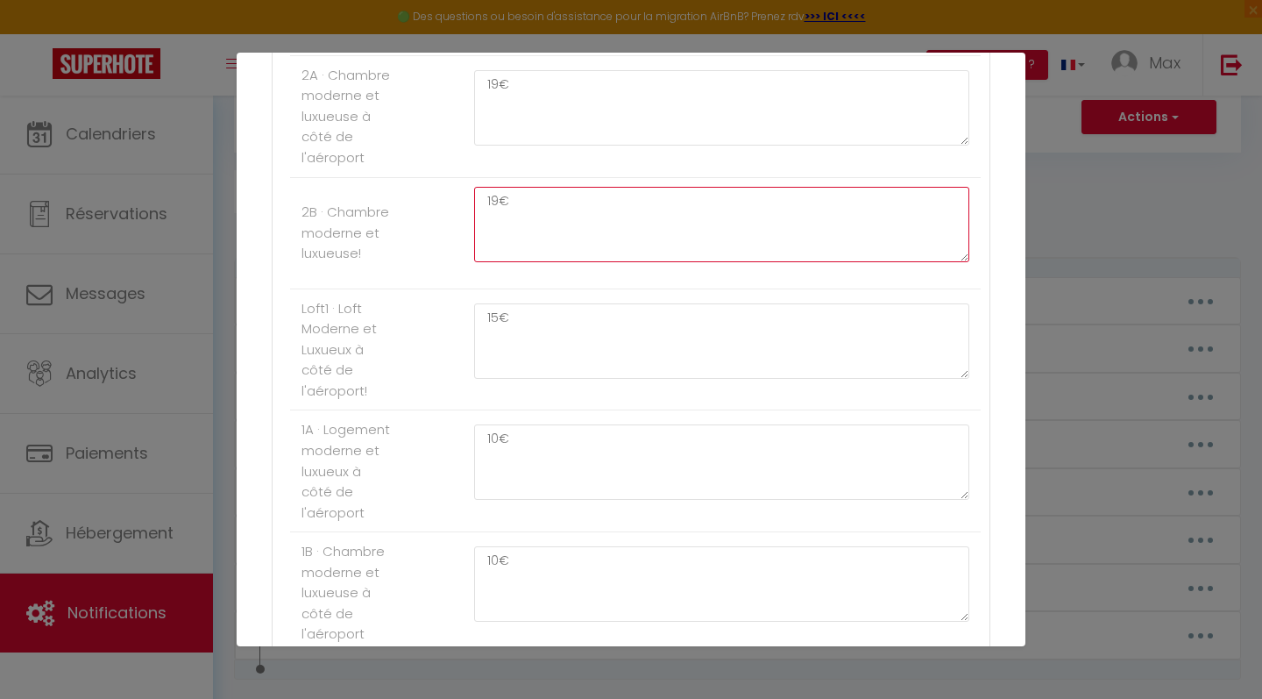
scroll to position [505, 0]
type textarea "19€"
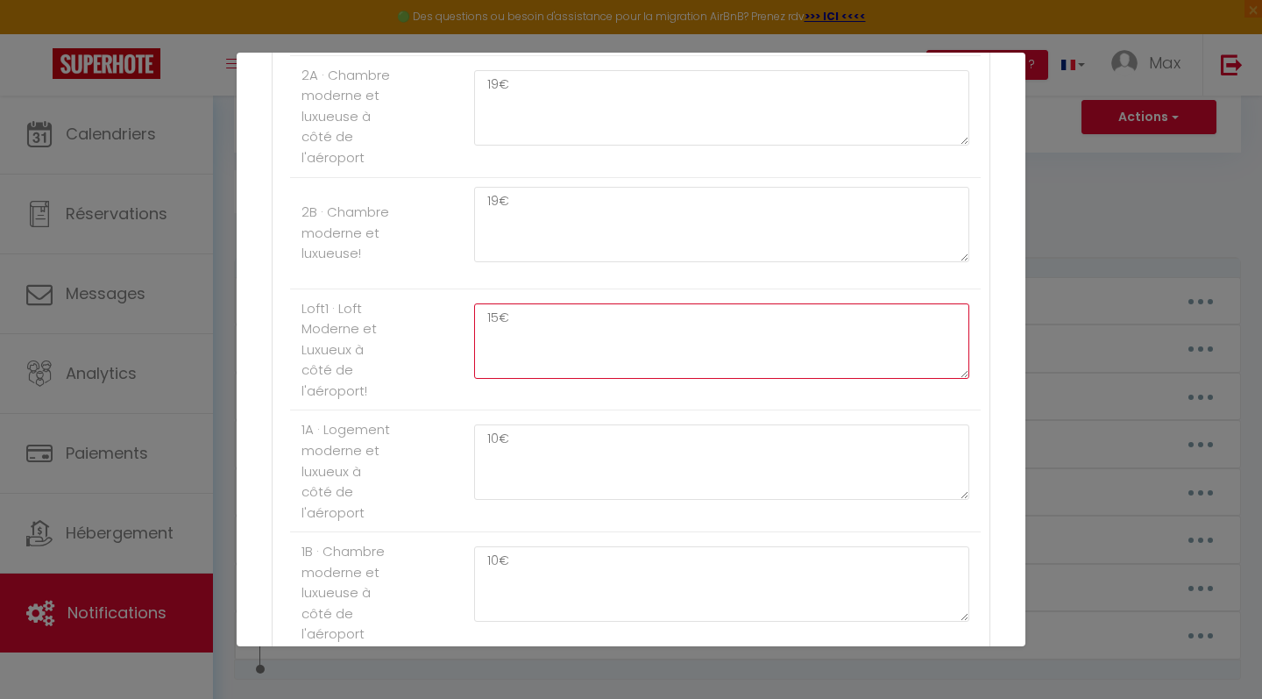
click at [498, 310] on textarea "15€" at bounding box center [721, 340] width 495 height 75
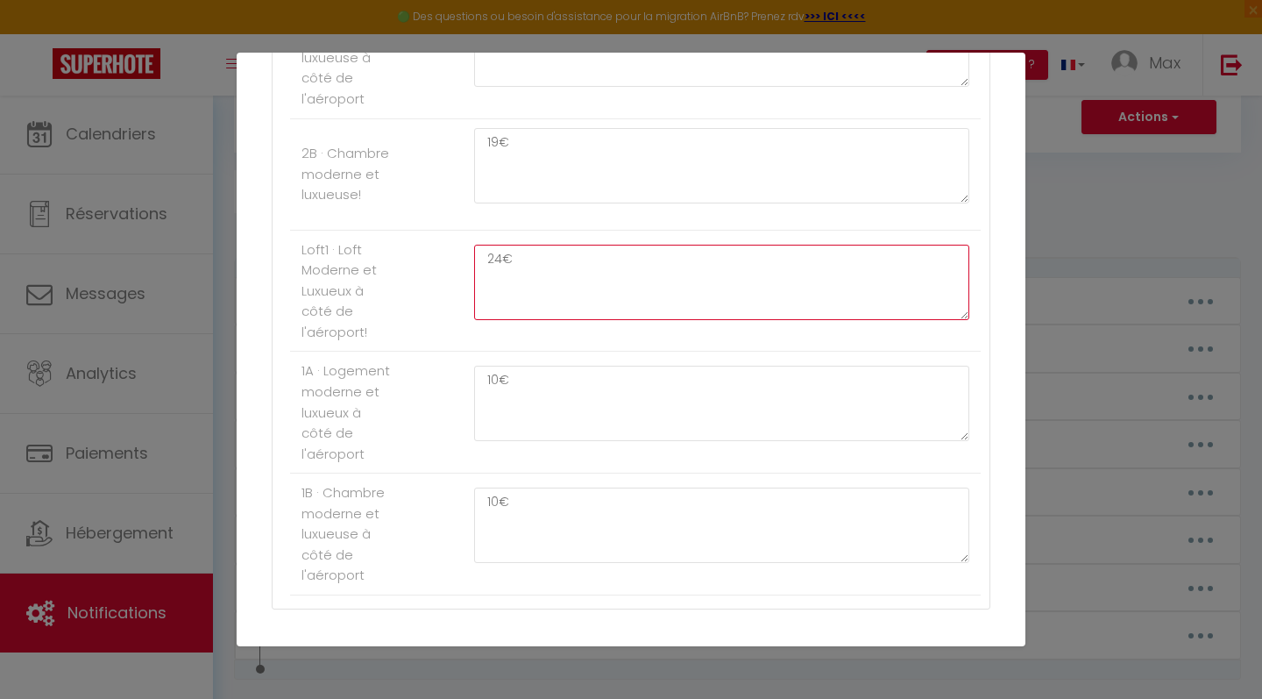
type textarea "24€"
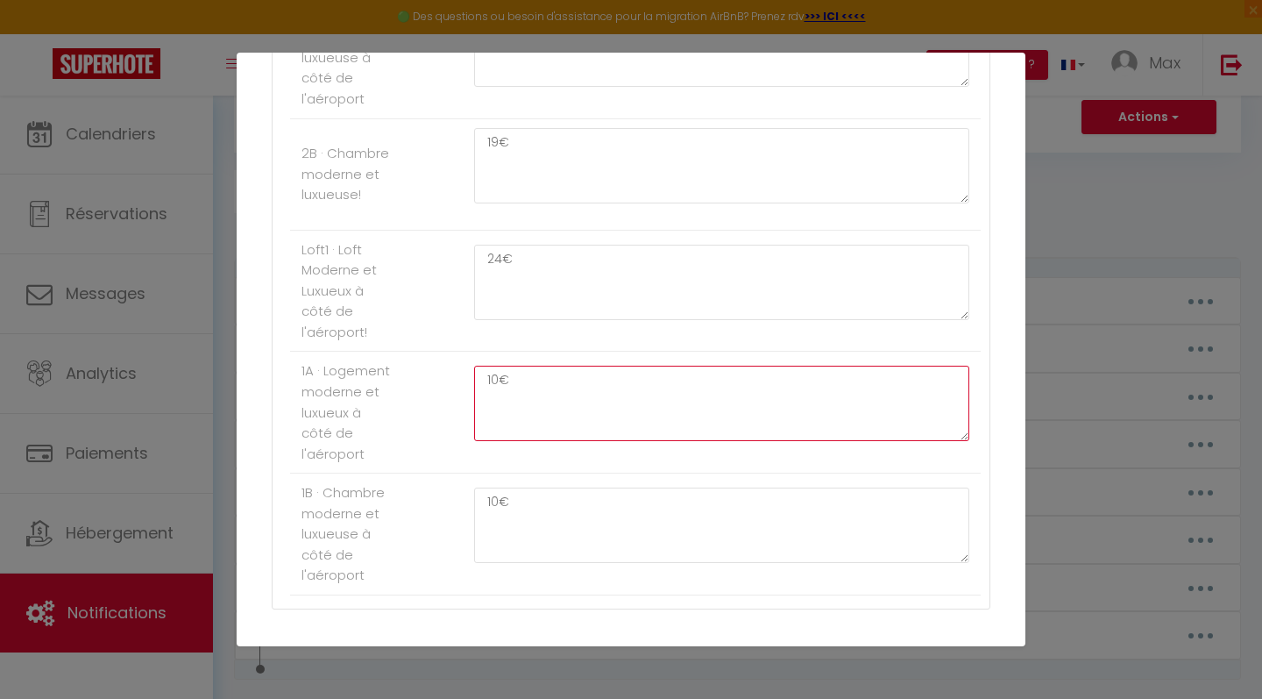
click at [496, 371] on textarea "10€" at bounding box center [721, 403] width 495 height 75
type textarea "19€"
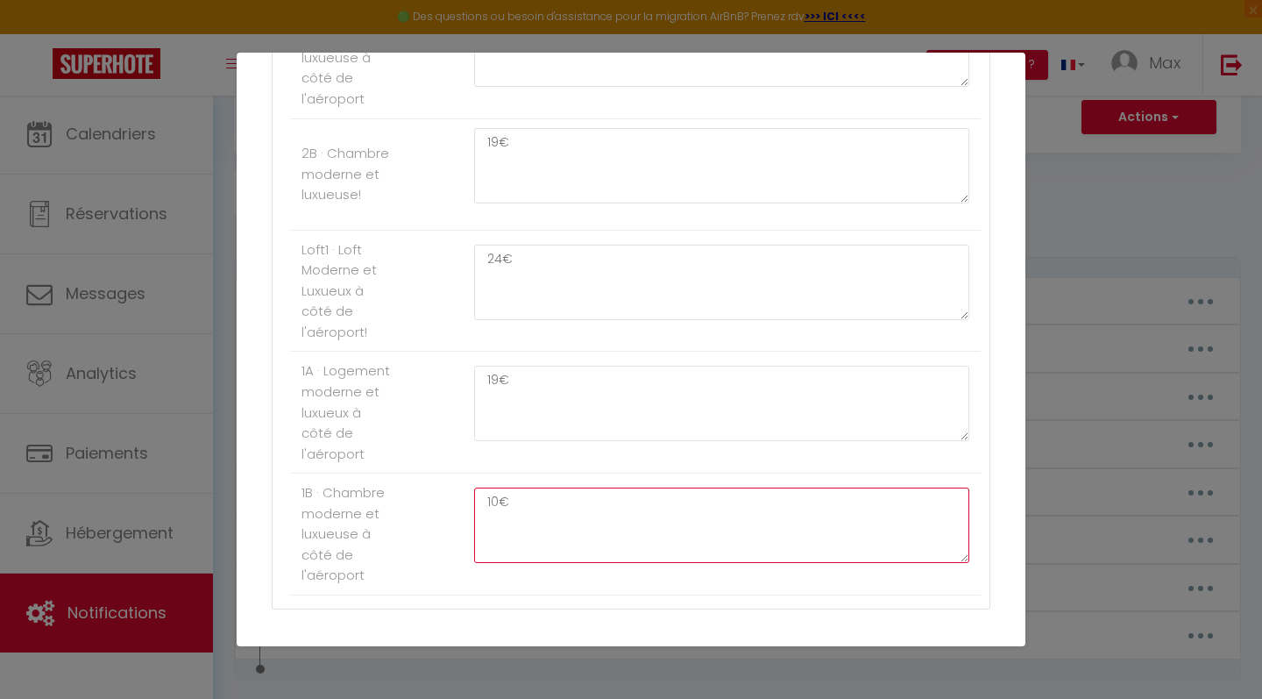
click at [495, 490] on textarea "10€" at bounding box center [721, 524] width 495 height 75
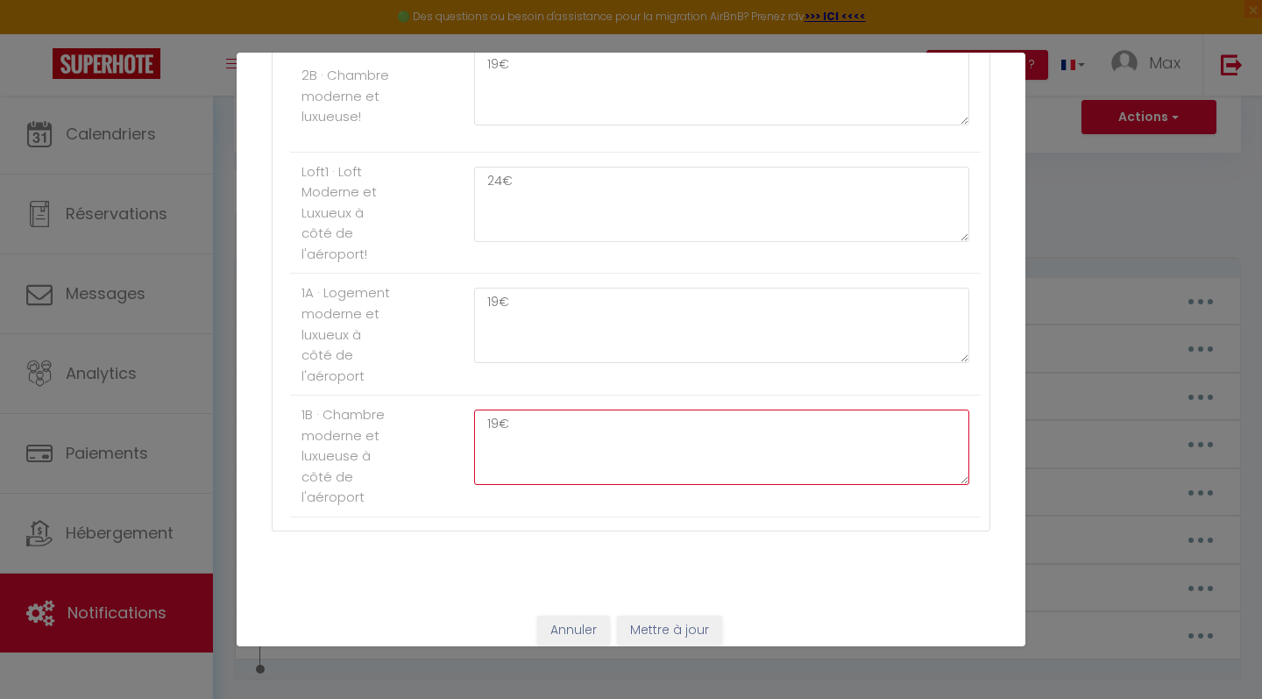
scroll to position [641, 0]
type textarea "19€"
click at [678, 616] on button "Mettre à jour" at bounding box center [669, 631] width 105 height 30
